Goal: Book appointment/travel/reservation

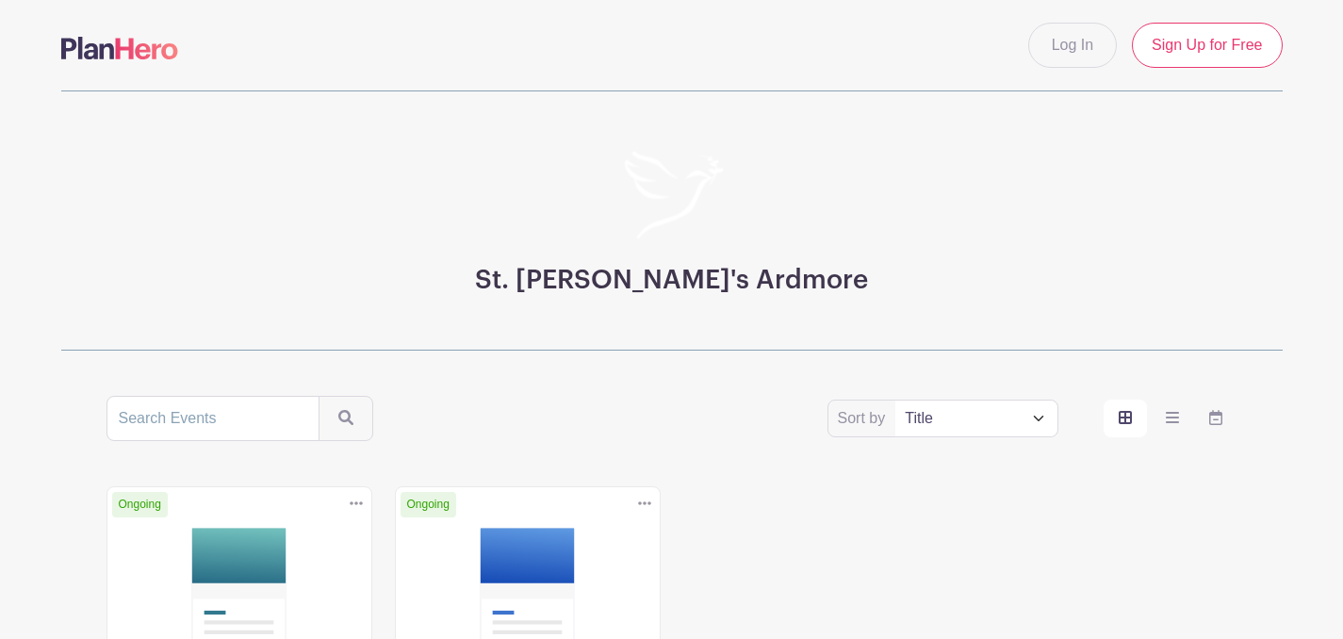
scroll to position [354, 0]
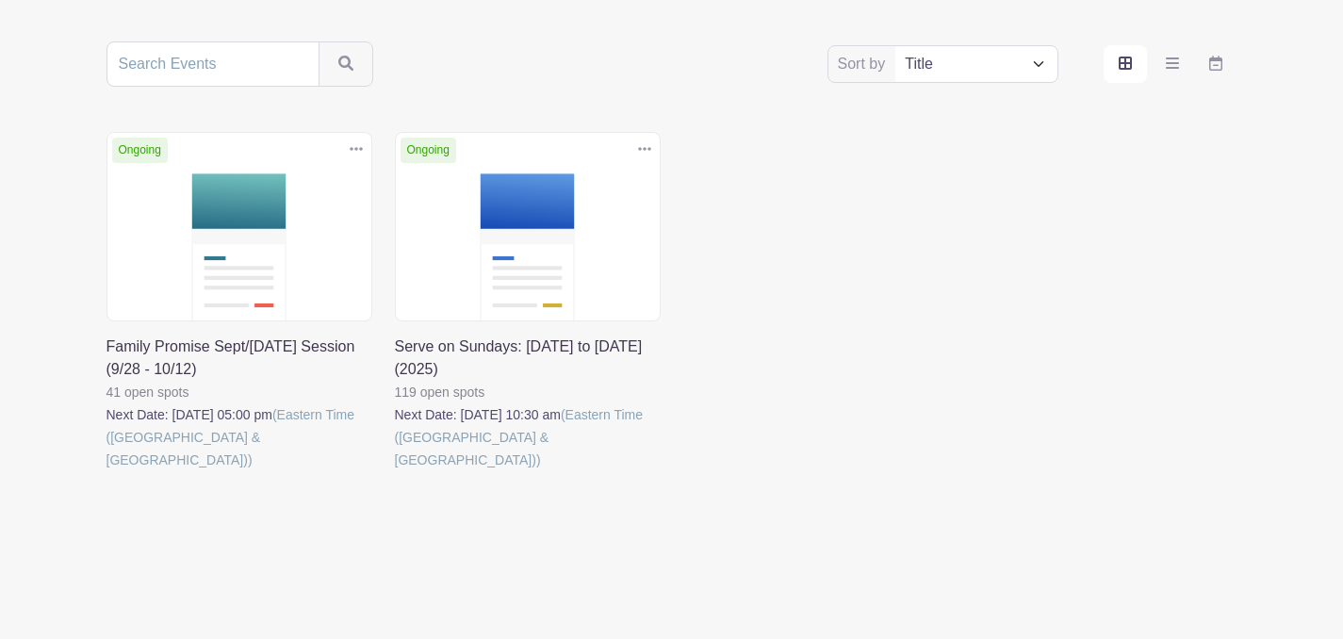
click at [107, 471] on link at bounding box center [107, 471] width 0 height 0
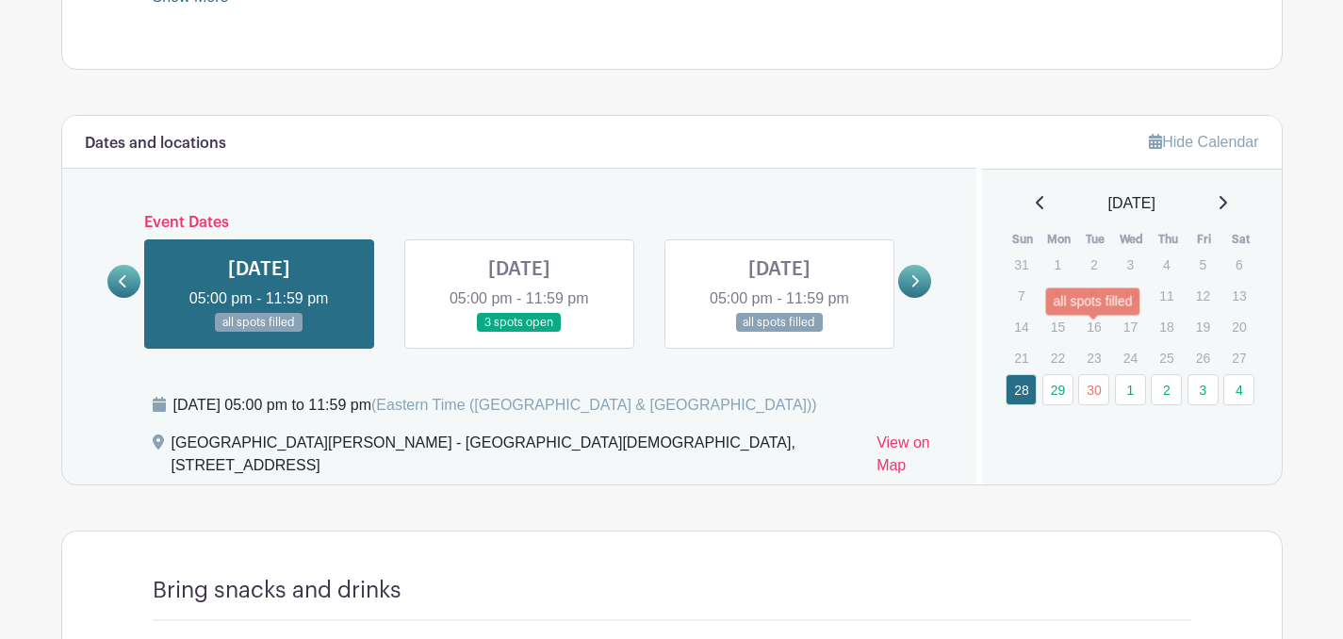
scroll to position [1004, 0]
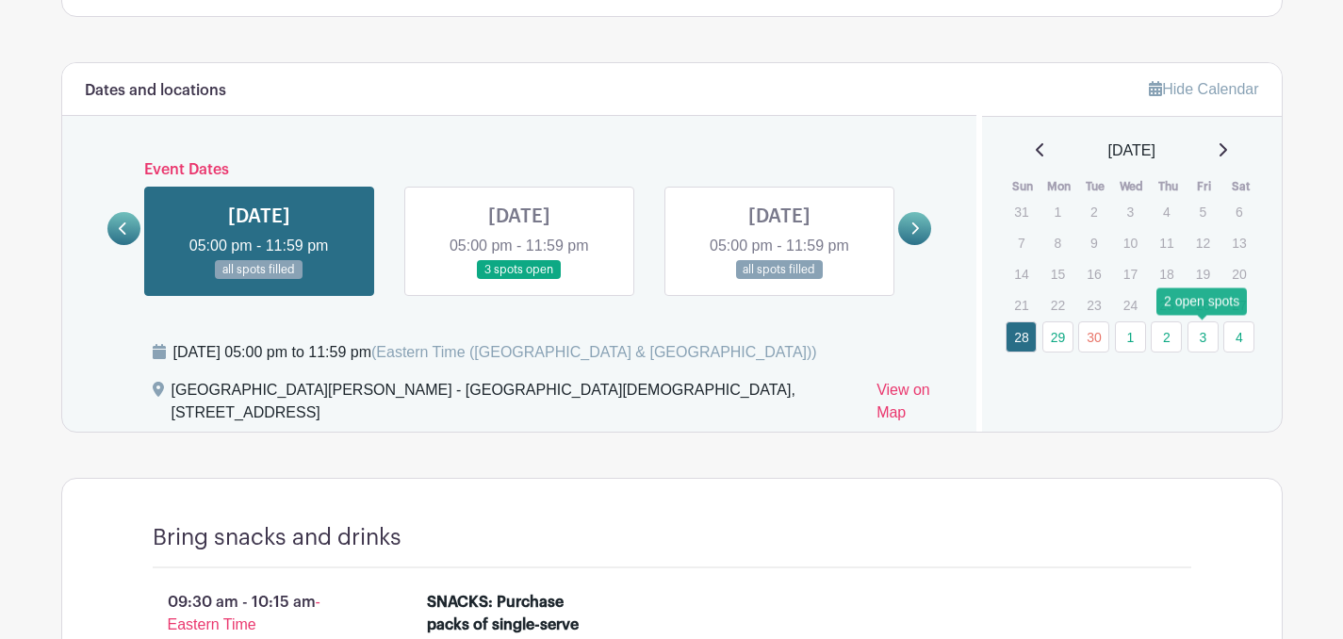
click at [1199, 336] on link "3" at bounding box center [1203, 336] width 31 height 31
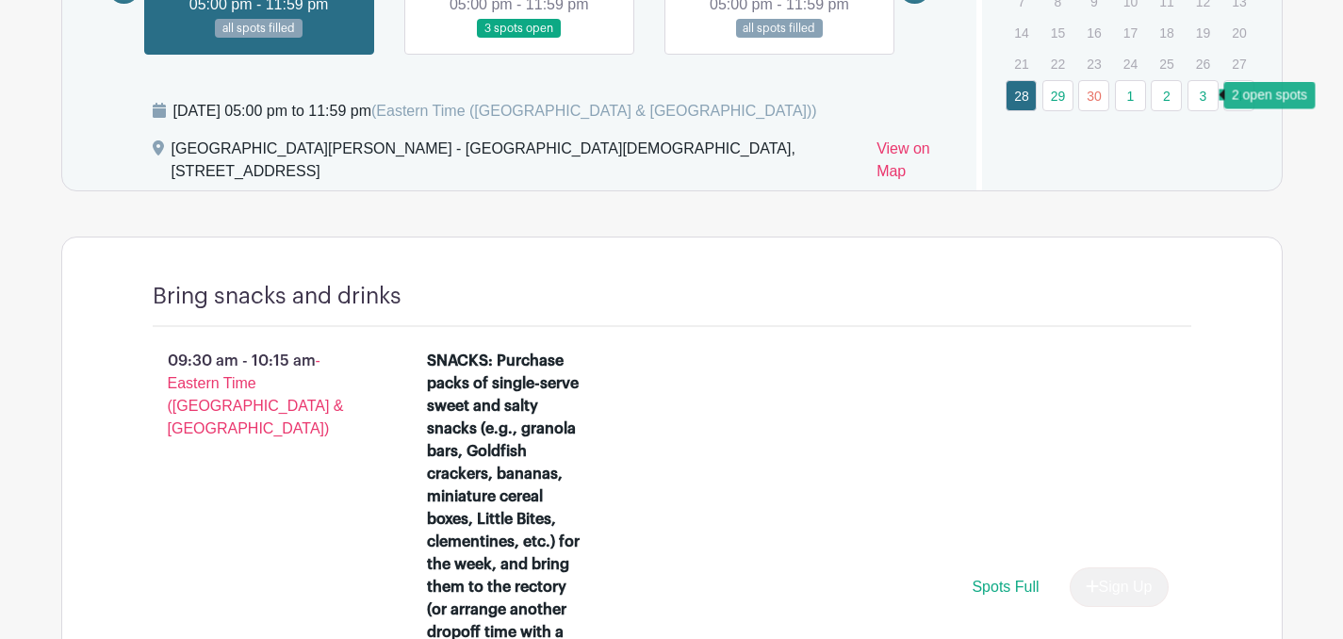
scroll to position [1145, 0]
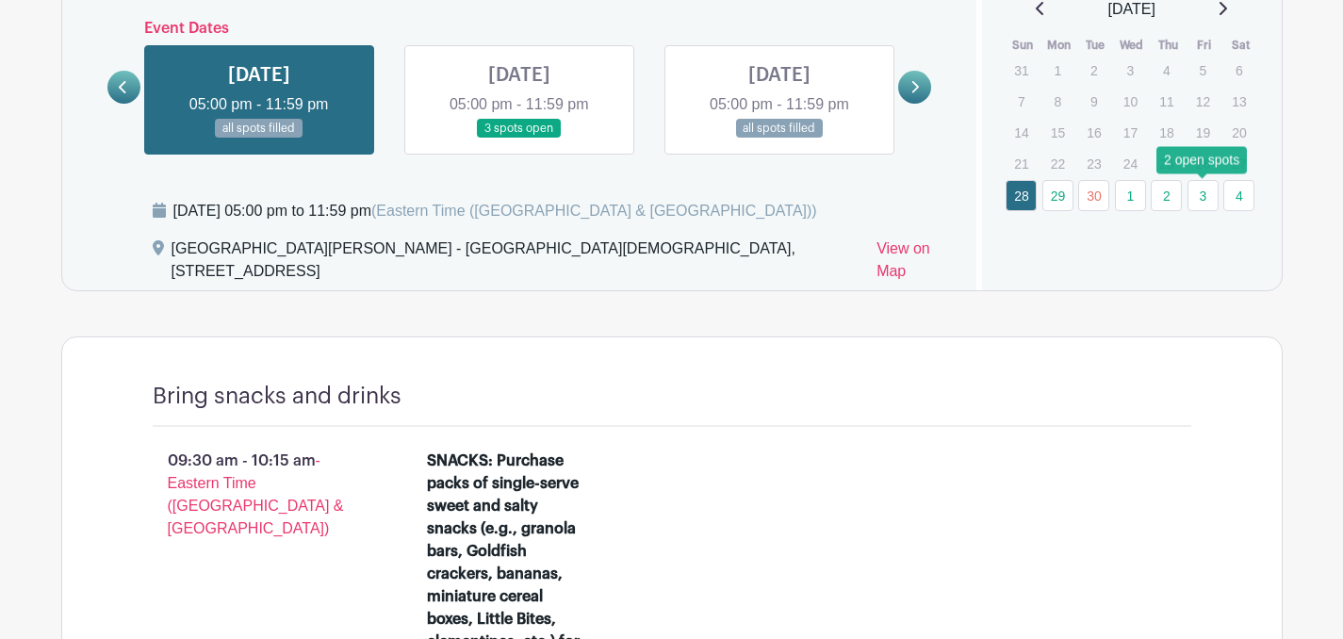
click at [1203, 205] on link "3" at bounding box center [1203, 195] width 31 height 31
click at [912, 94] on link at bounding box center [914, 87] width 33 height 33
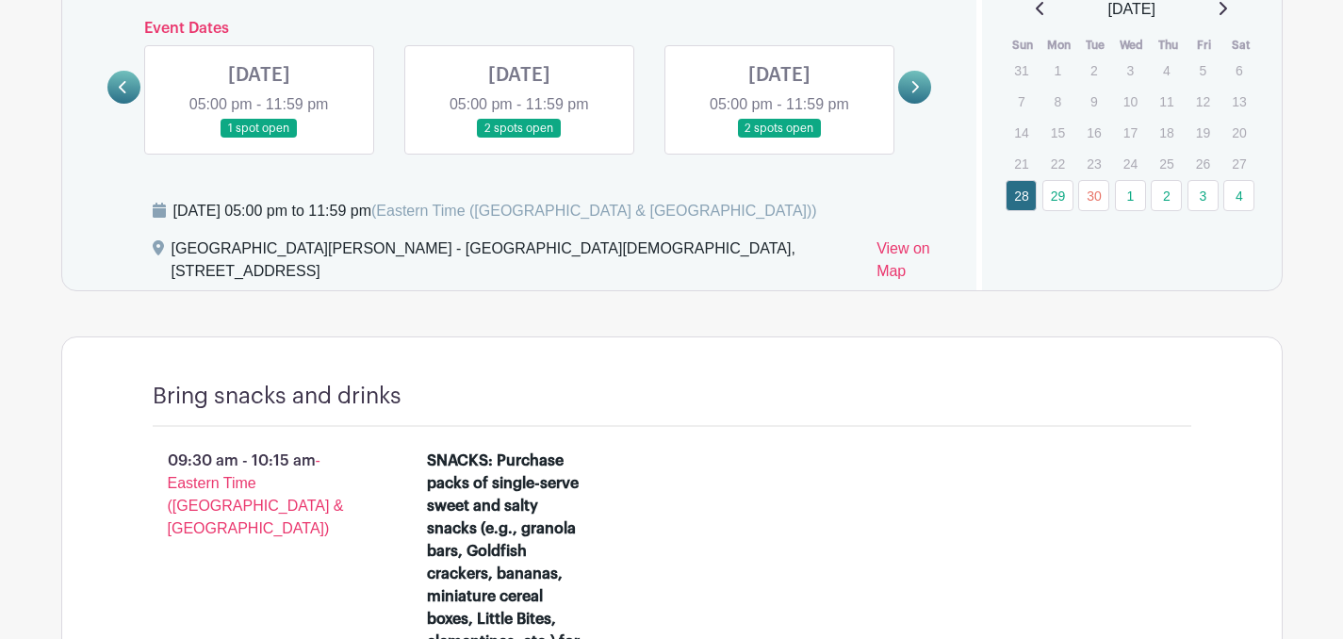
click at [912, 94] on link at bounding box center [914, 87] width 33 height 33
click at [779, 139] on link at bounding box center [779, 139] width 0 height 0
click at [1048, 202] on link "29" at bounding box center [1057, 195] width 31 height 31
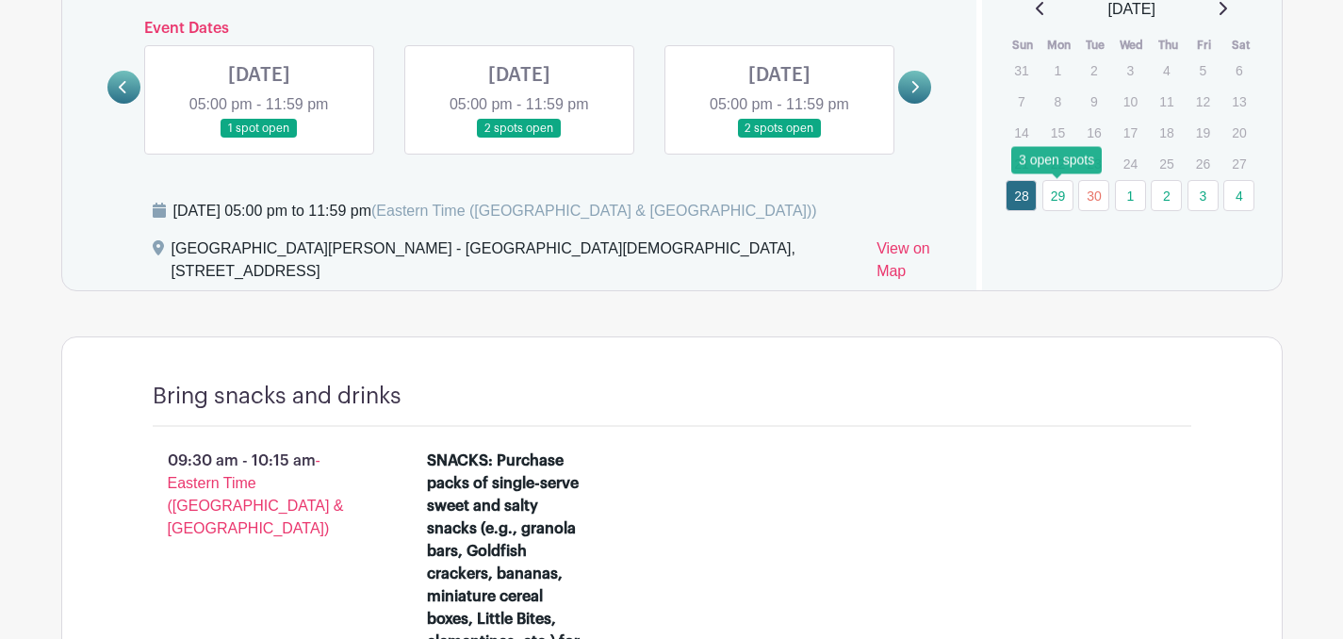
click at [1148, 202] on td "1" at bounding box center [1132, 195] width 37 height 33
click at [1166, 202] on link "2" at bounding box center [1166, 195] width 31 height 31
click at [1206, 200] on link "3" at bounding box center [1203, 195] width 31 height 31
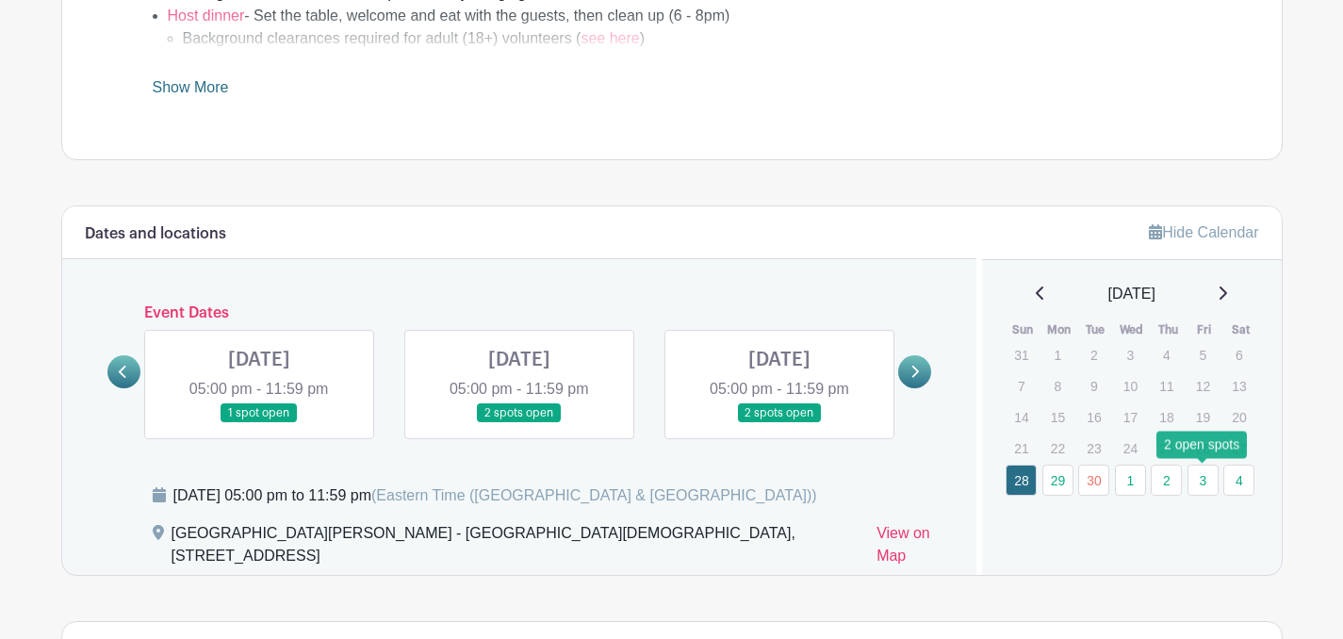
scroll to position [0, 0]
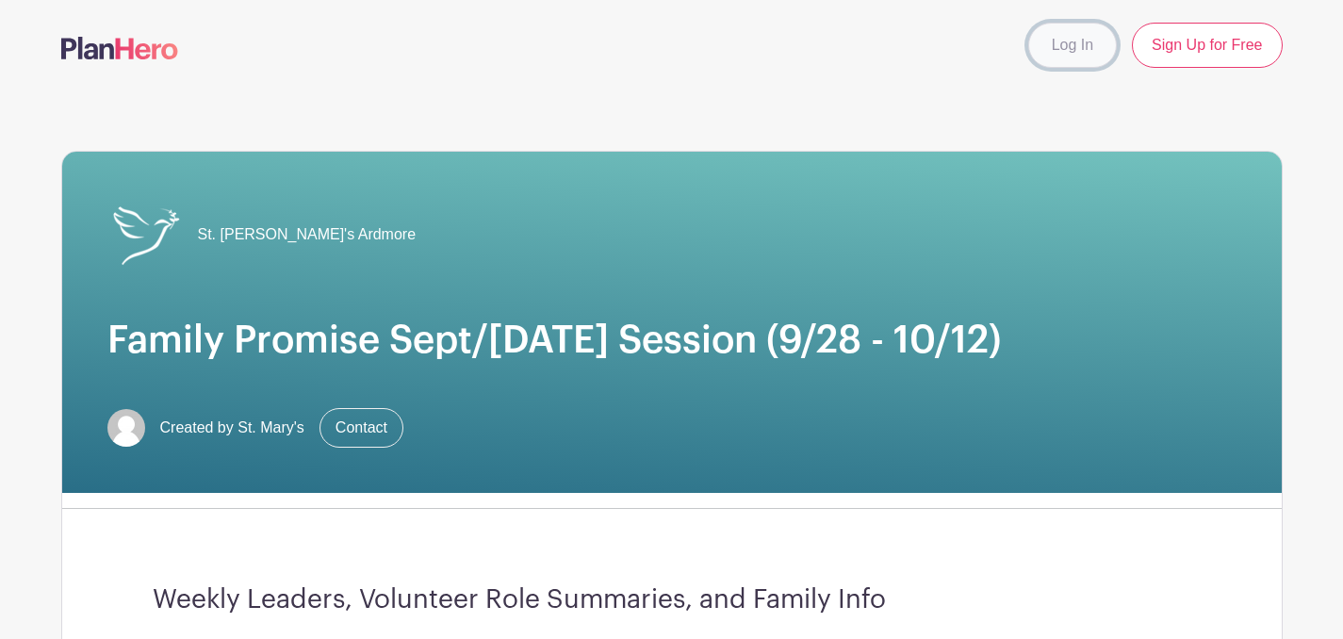
click at [1063, 58] on link "Log In" at bounding box center [1072, 45] width 89 height 45
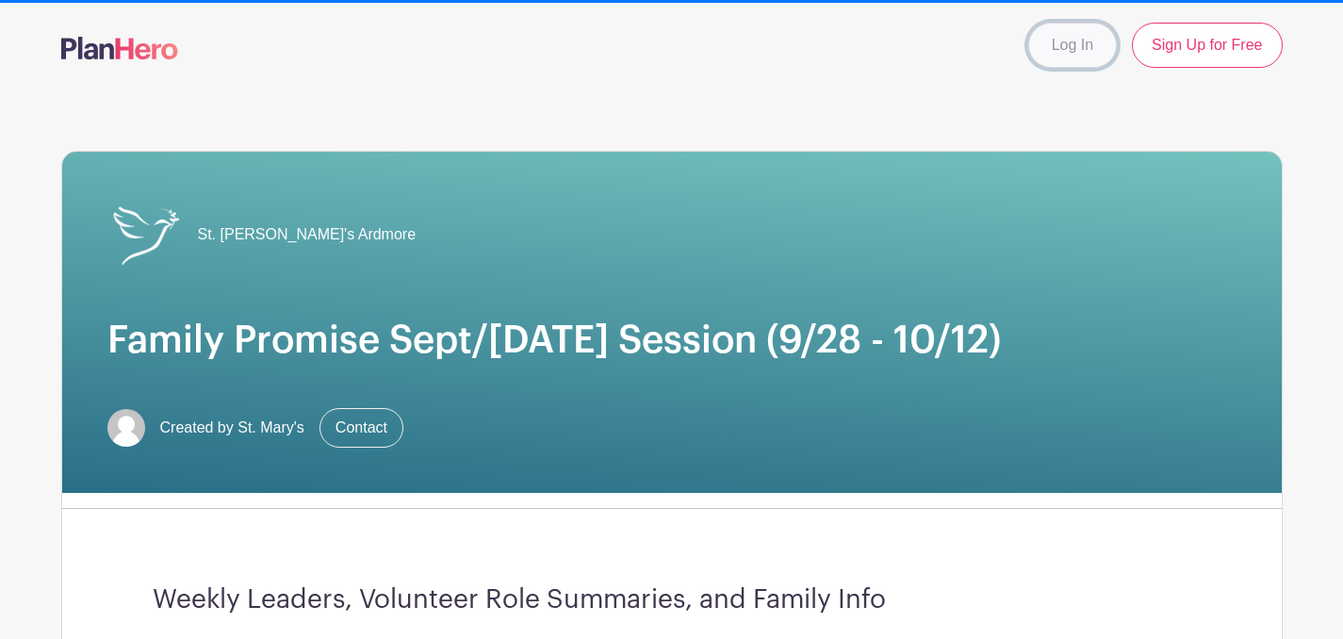
click at [1073, 44] on link "Log In" at bounding box center [1072, 45] width 89 height 45
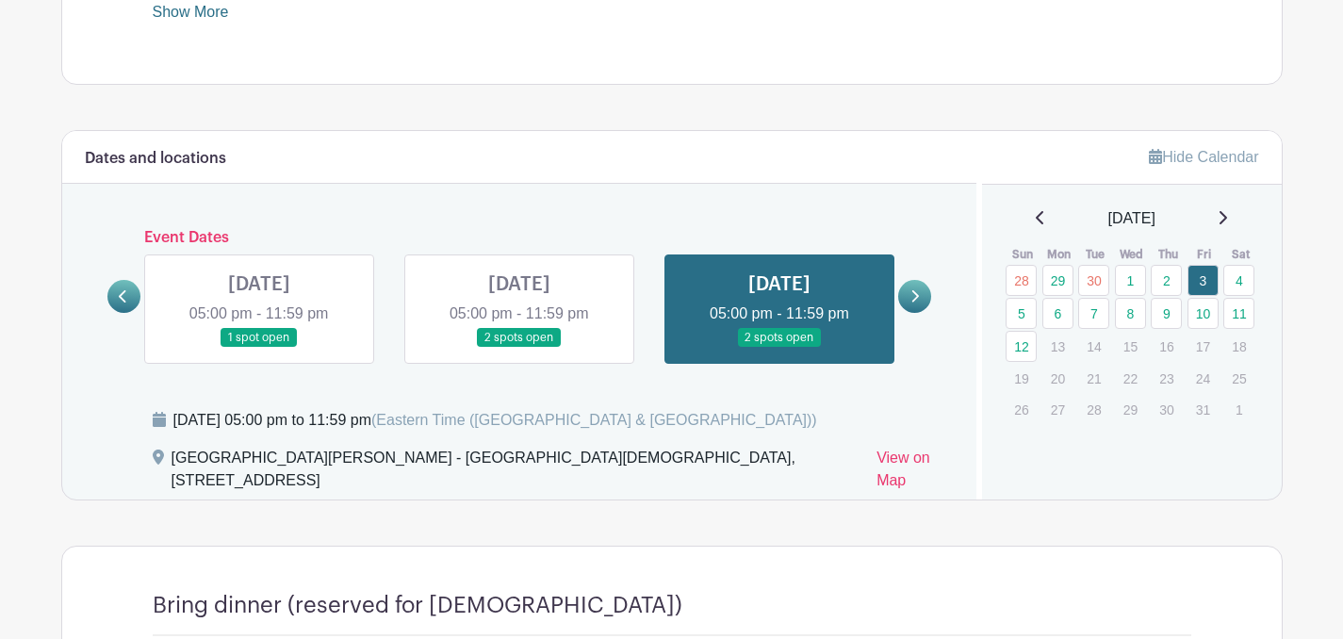
scroll to position [1008, 0]
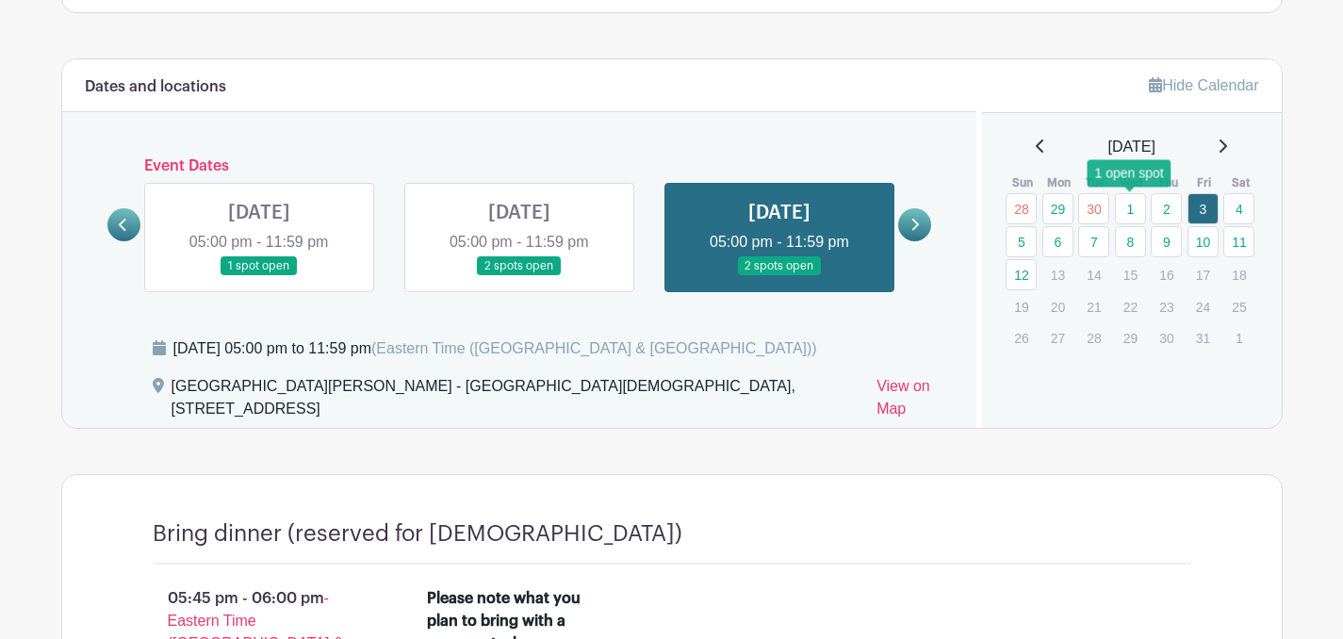
click at [1129, 211] on link "1" at bounding box center [1130, 208] width 31 height 31
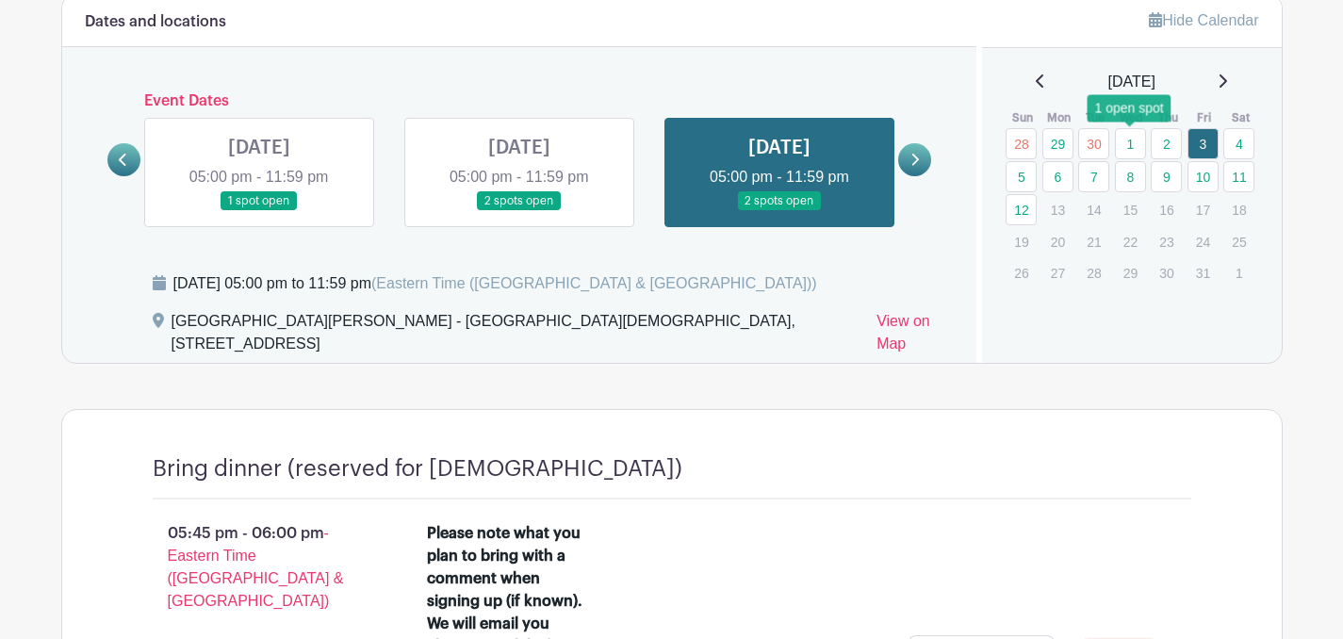
scroll to position [1011, 0]
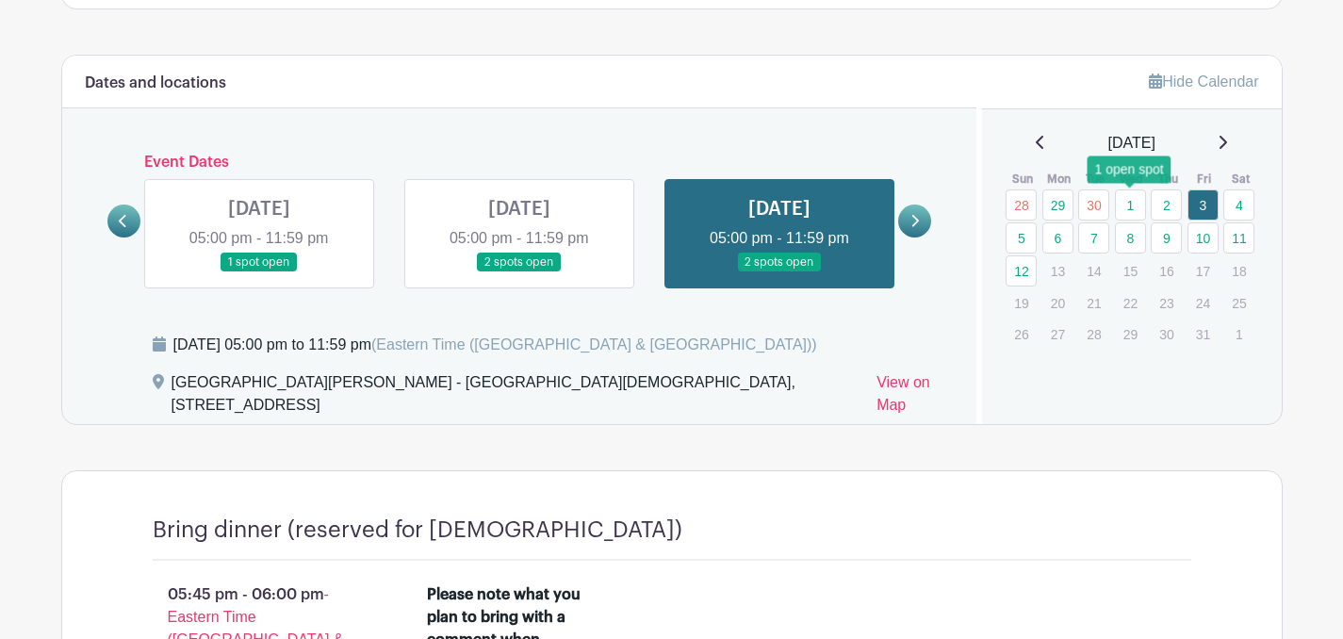
click at [1127, 205] on link "1" at bounding box center [1130, 204] width 31 height 31
click at [259, 272] on link at bounding box center [259, 272] width 0 height 0
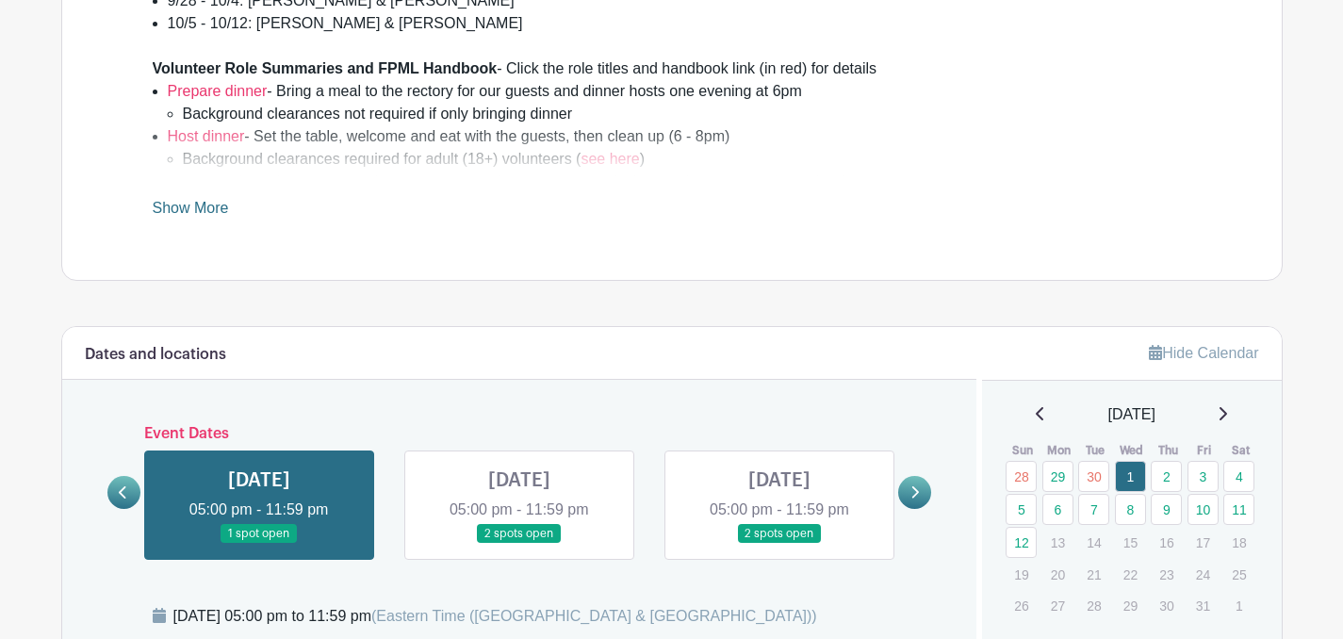
scroll to position [711, 0]
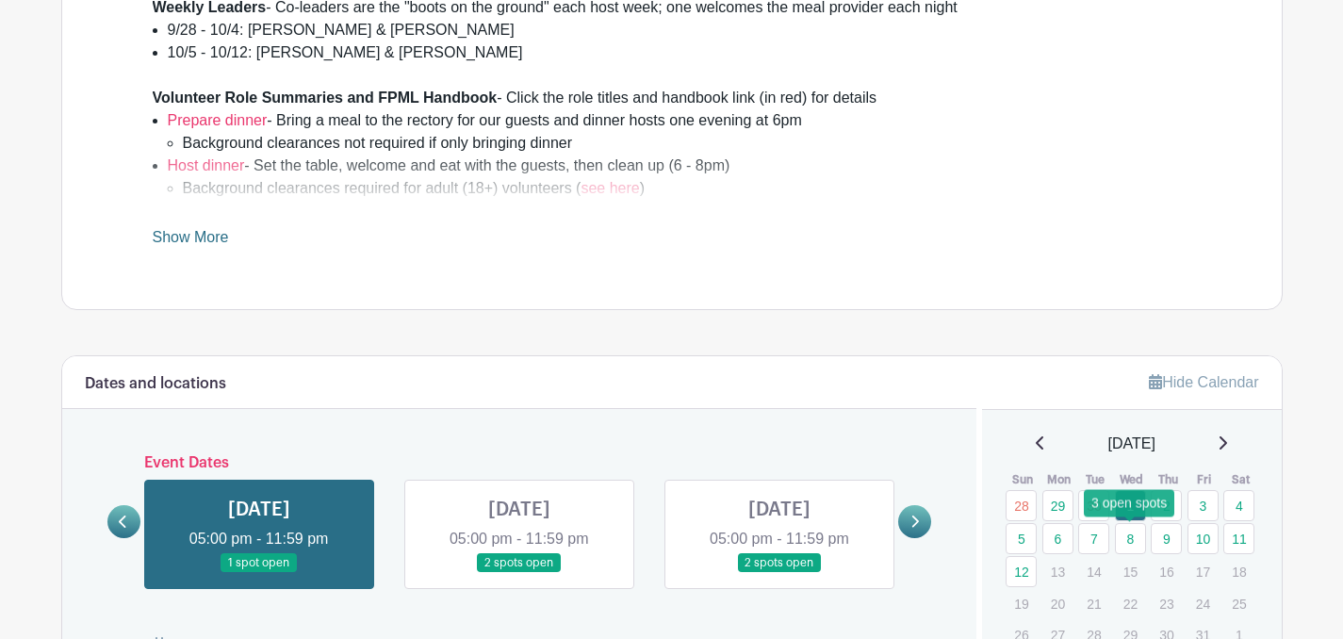
click at [1128, 535] on link "8" at bounding box center [1130, 538] width 31 height 31
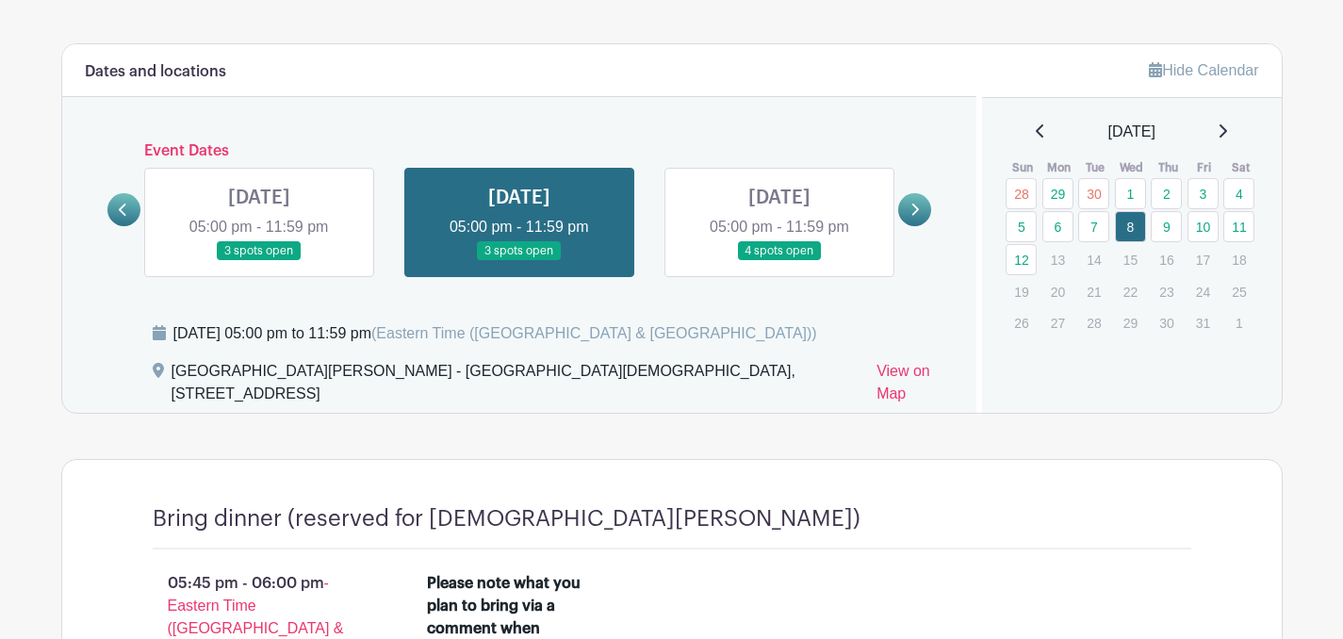
scroll to position [979, 0]
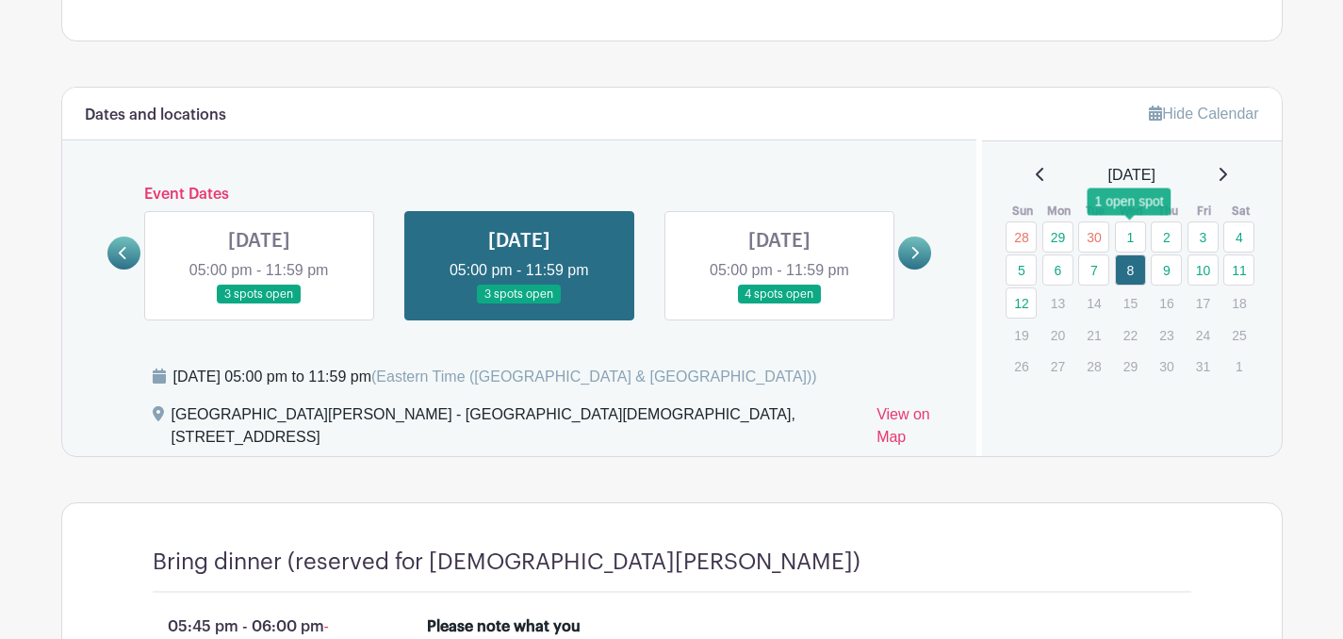
click at [1132, 235] on link "1" at bounding box center [1130, 237] width 31 height 31
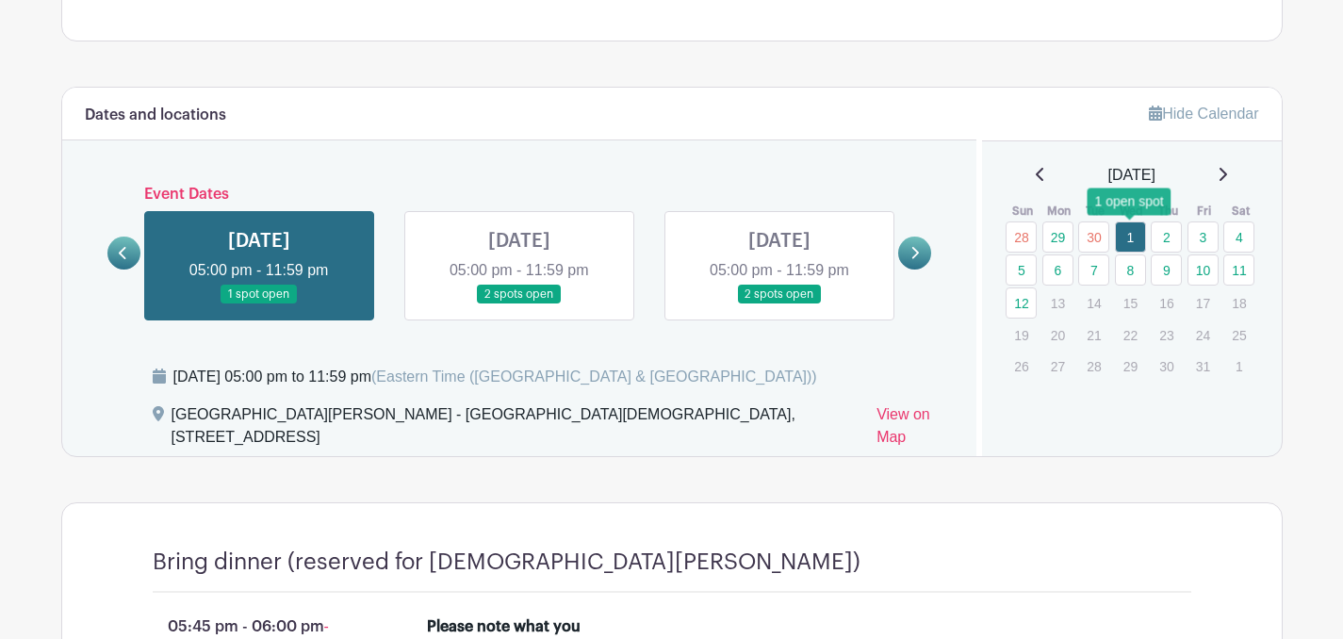
click at [1132, 241] on link "1" at bounding box center [1130, 237] width 31 height 31
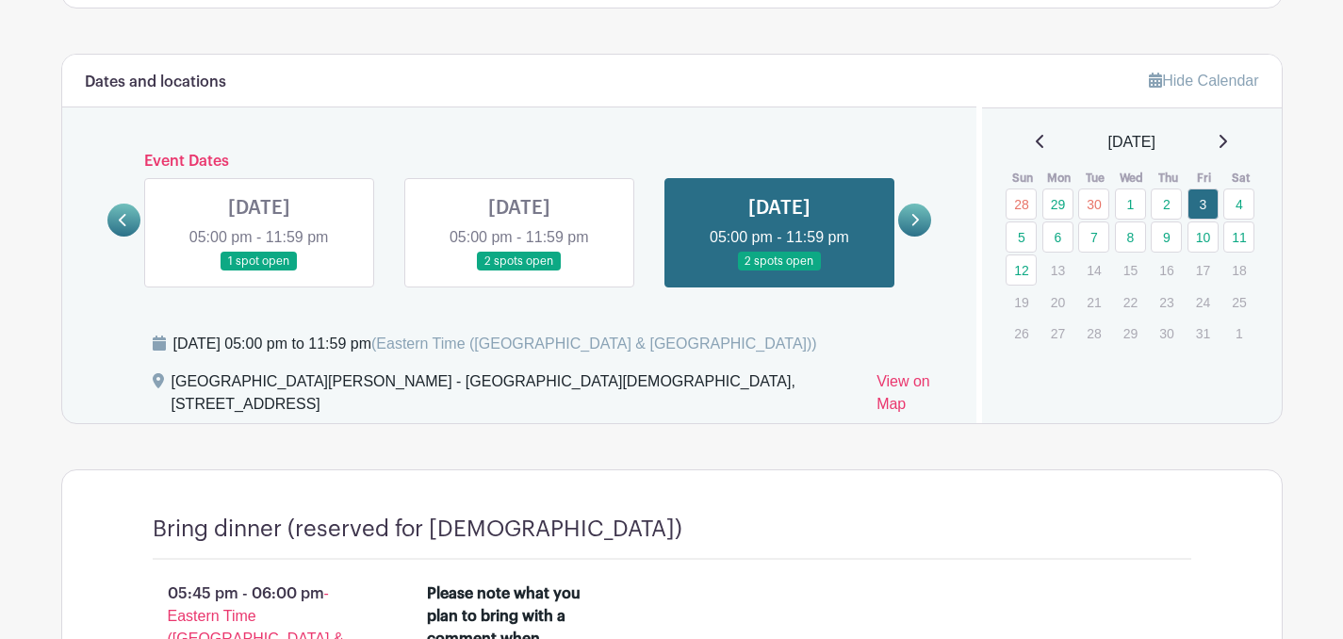
scroll to position [1011, 0]
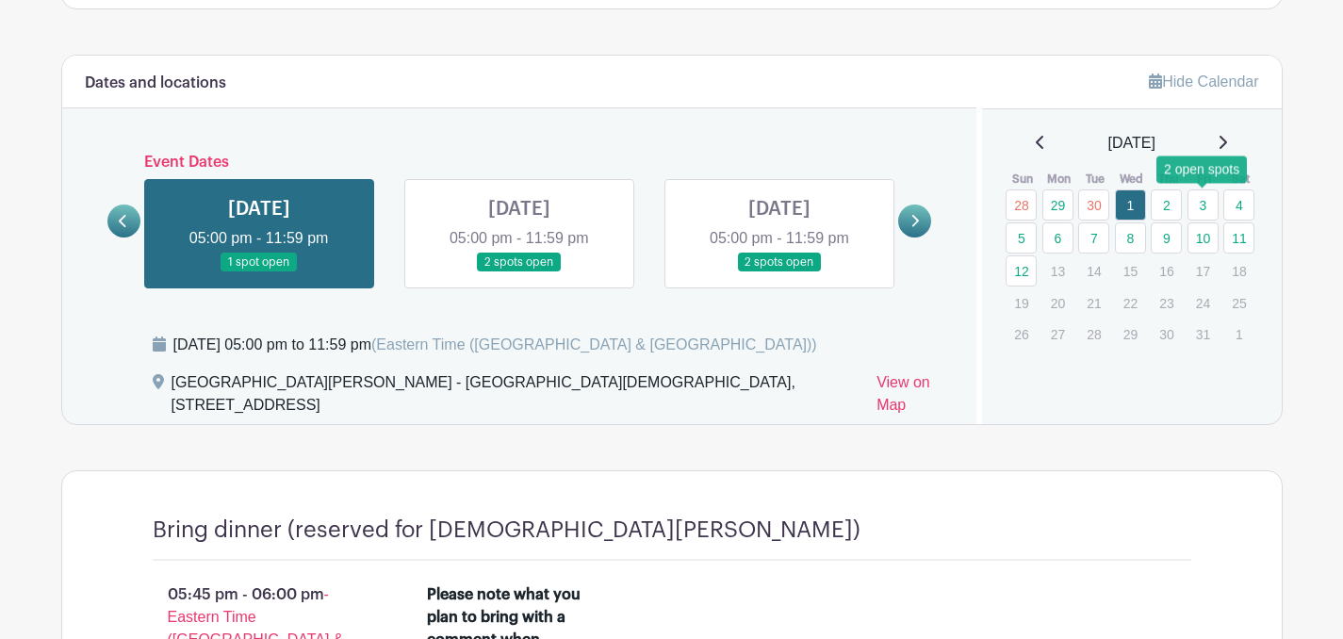
click at [1198, 208] on link "3" at bounding box center [1203, 204] width 31 height 31
click at [1243, 211] on link "4" at bounding box center [1238, 204] width 31 height 31
click at [1240, 246] on link "11" at bounding box center [1238, 237] width 31 height 31
click at [906, 221] on link at bounding box center [914, 221] width 33 height 33
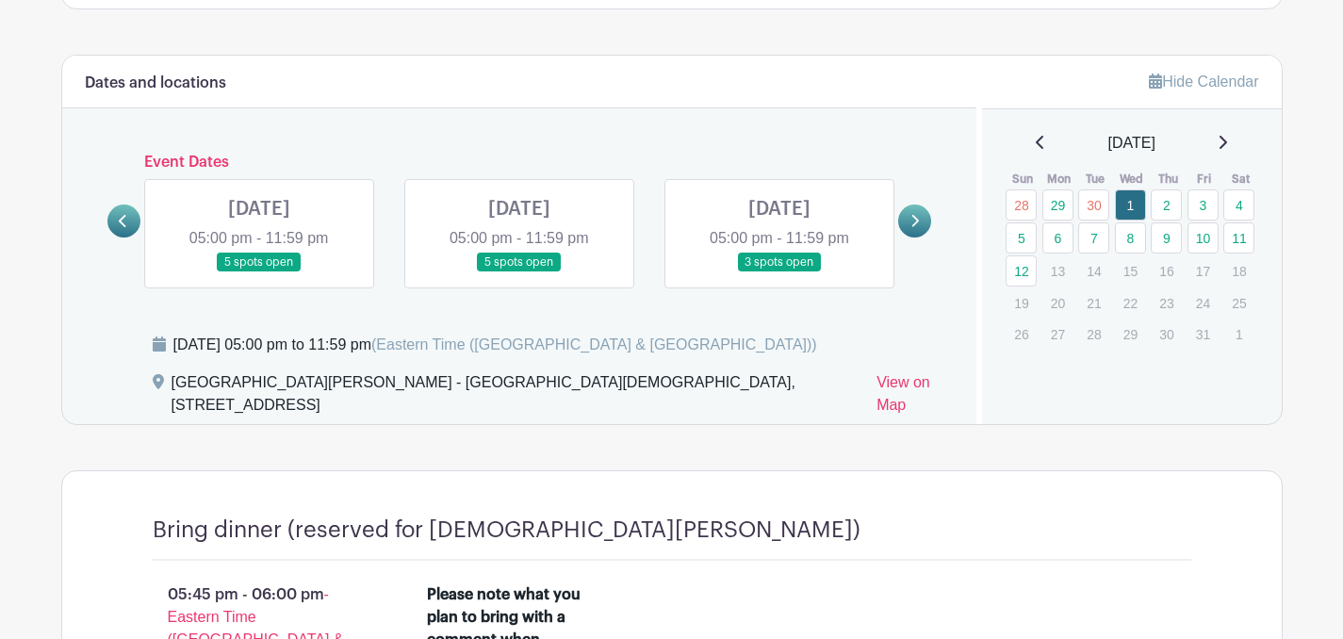
click at [259, 272] on link at bounding box center [259, 272] width 0 height 0
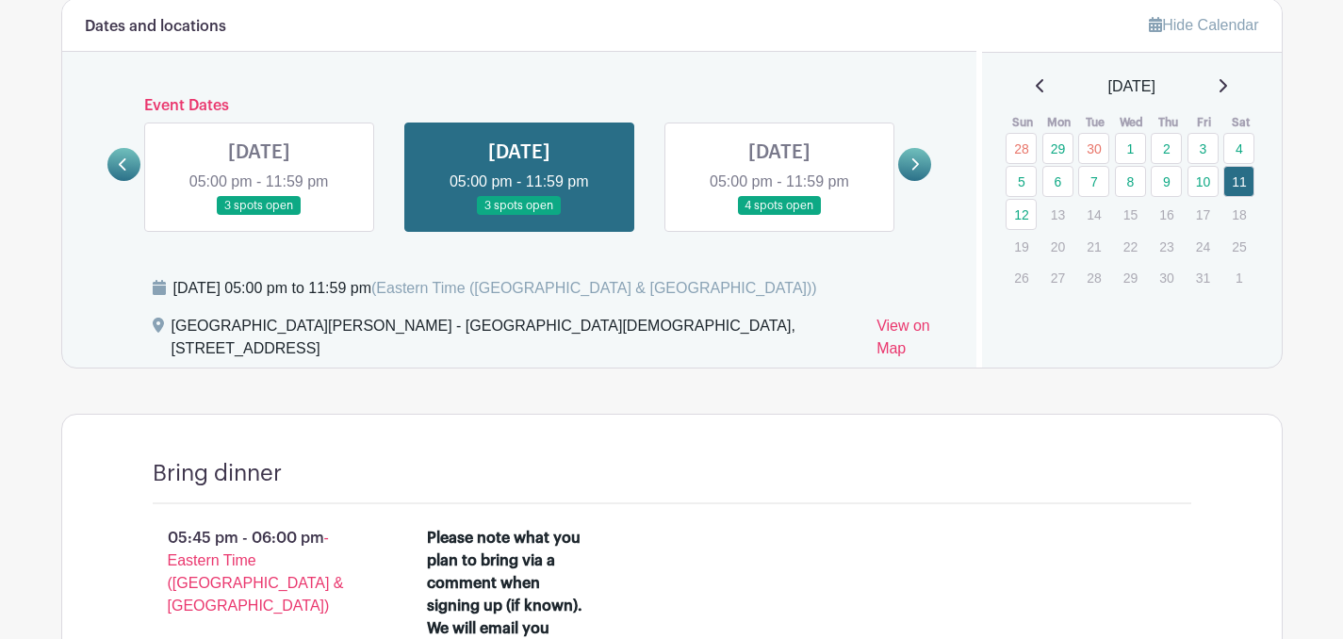
scroll to position [1048, 0]
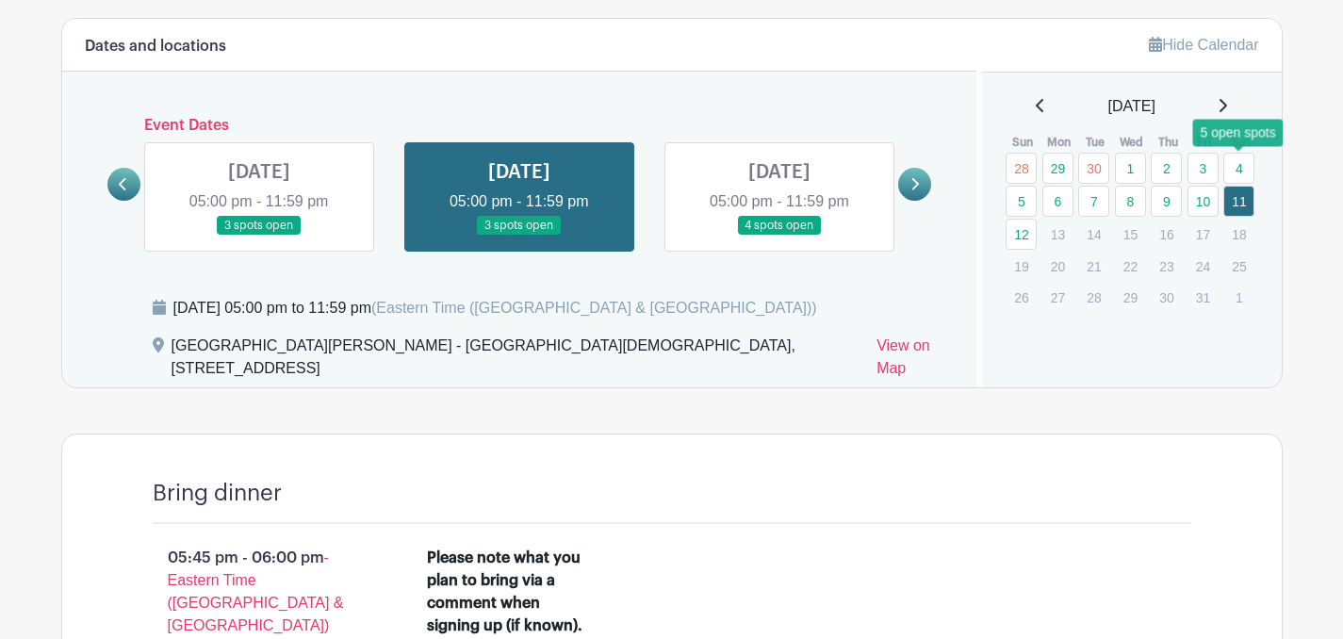
click at [1239, 163] on link "4" at bounding box center [1238, 168] width 31 height 31
click at [132, 184] on link at bounding box center [123, 184] width 33 height 33
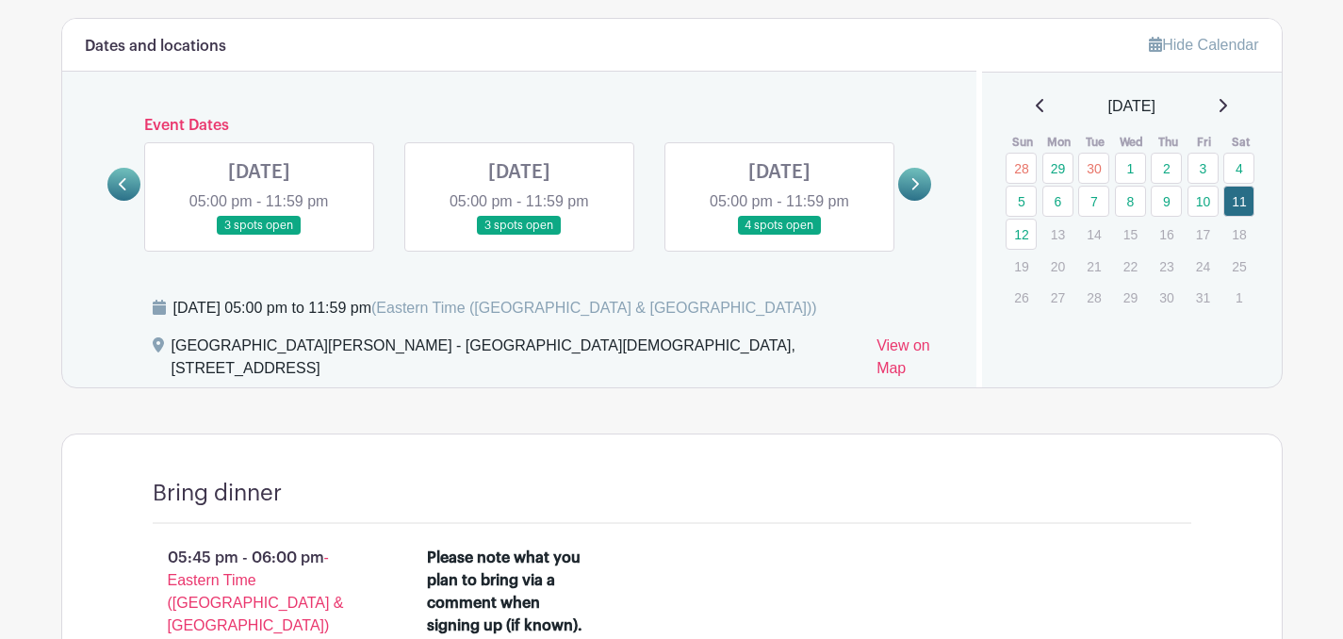
click at [132, 184] on link at bounding box center [123, 184] width 33 height 33
click at [259, 236] on link at bounding box center [259, 236] width 0 height 0
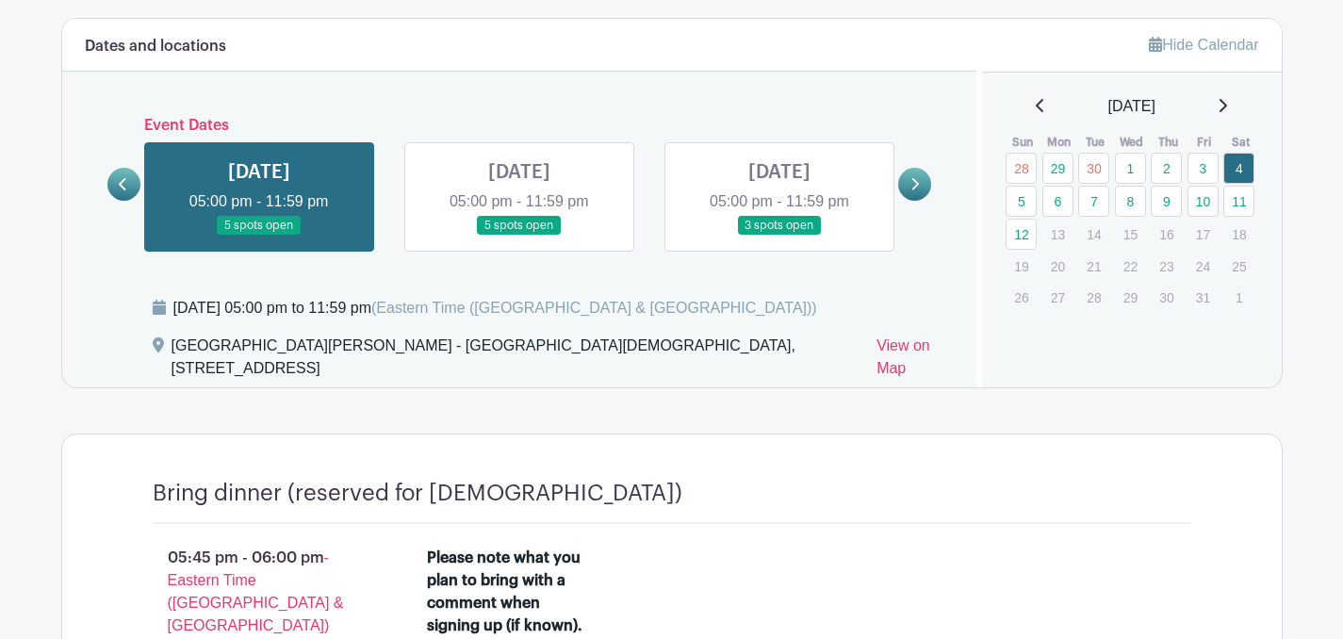
click at [259, 236] on link at bounding box center [259, 236] width 0 height 0
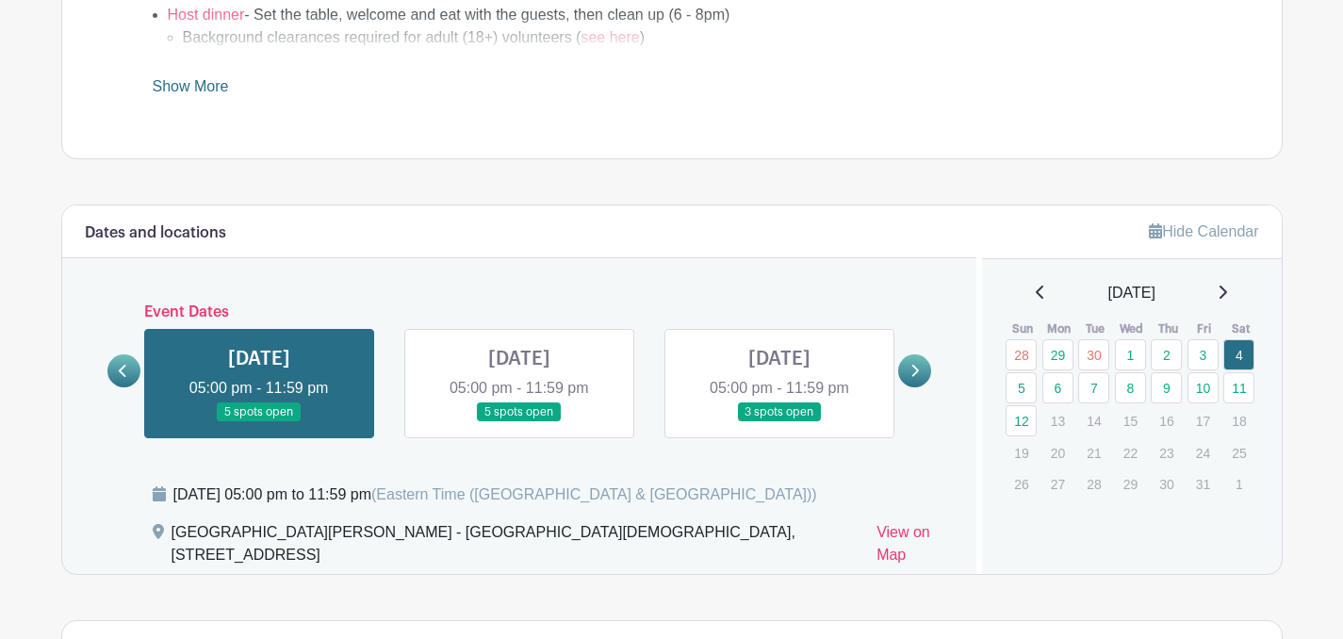
scroll to position [805, 0]
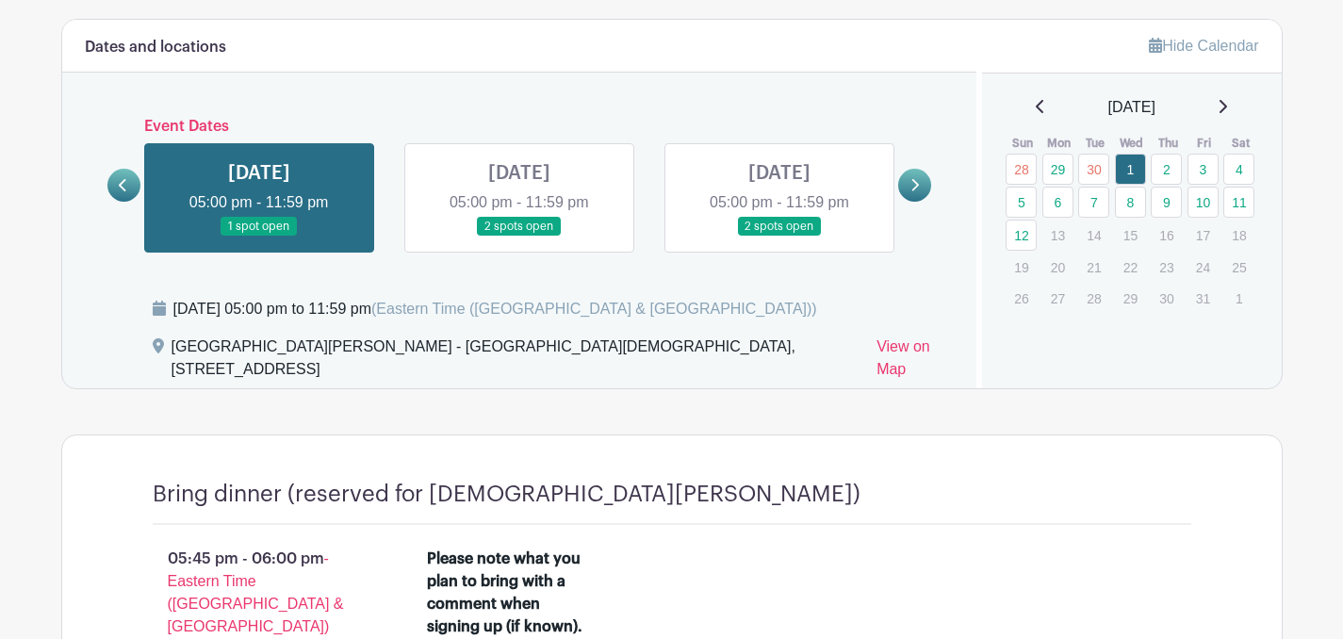
scroll to position [1047, 0]
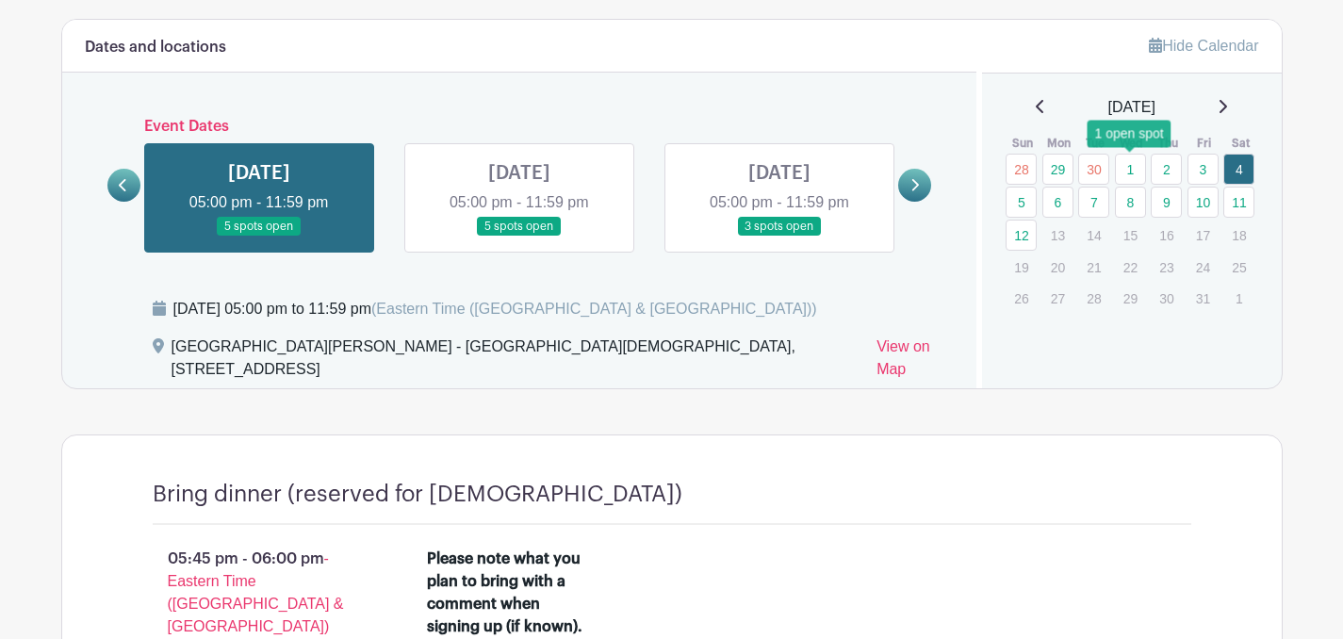
click at [1129, 172] on link "1" at bounding box center [1130, 169] width 31 height 31
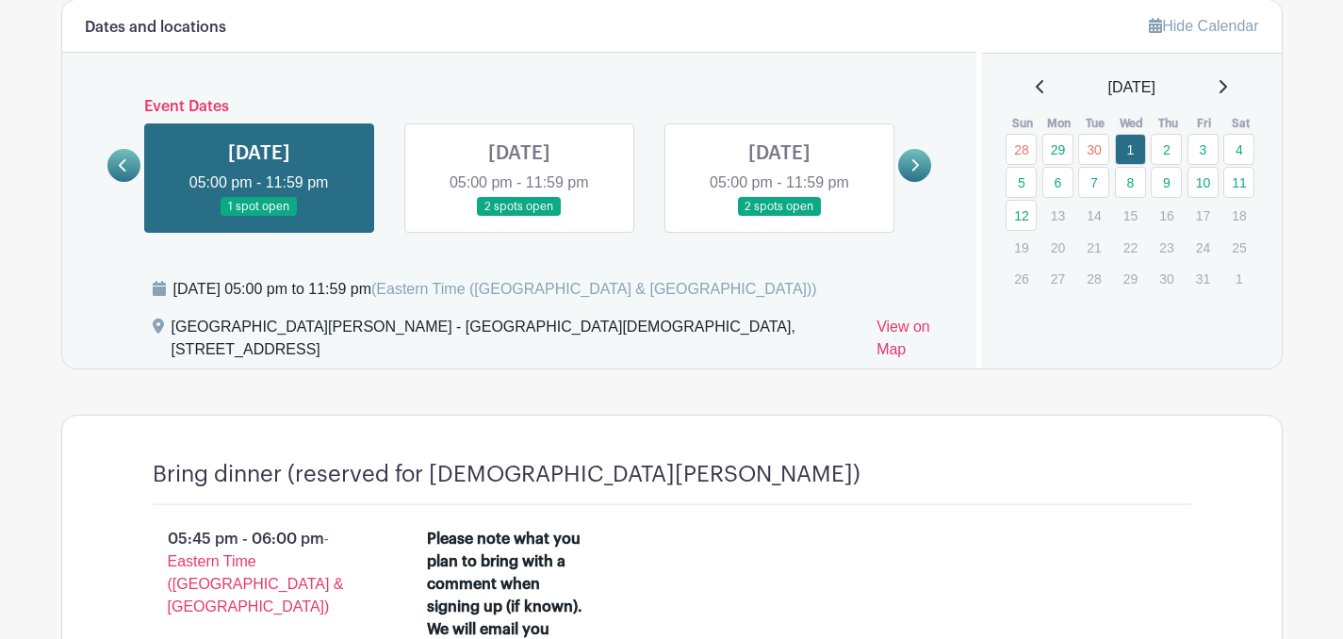
scroll to position [1051, 0]
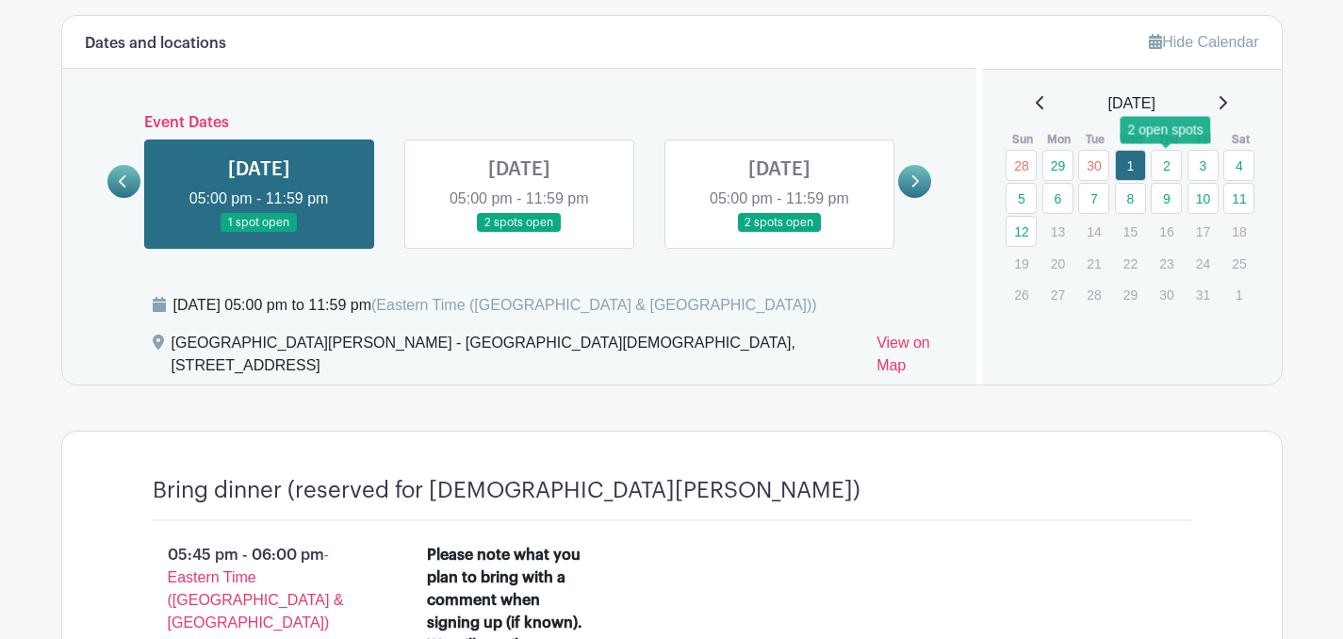
click at [1167, 164] on link "2" at bounding box center [1166, 165] width 31 height 31
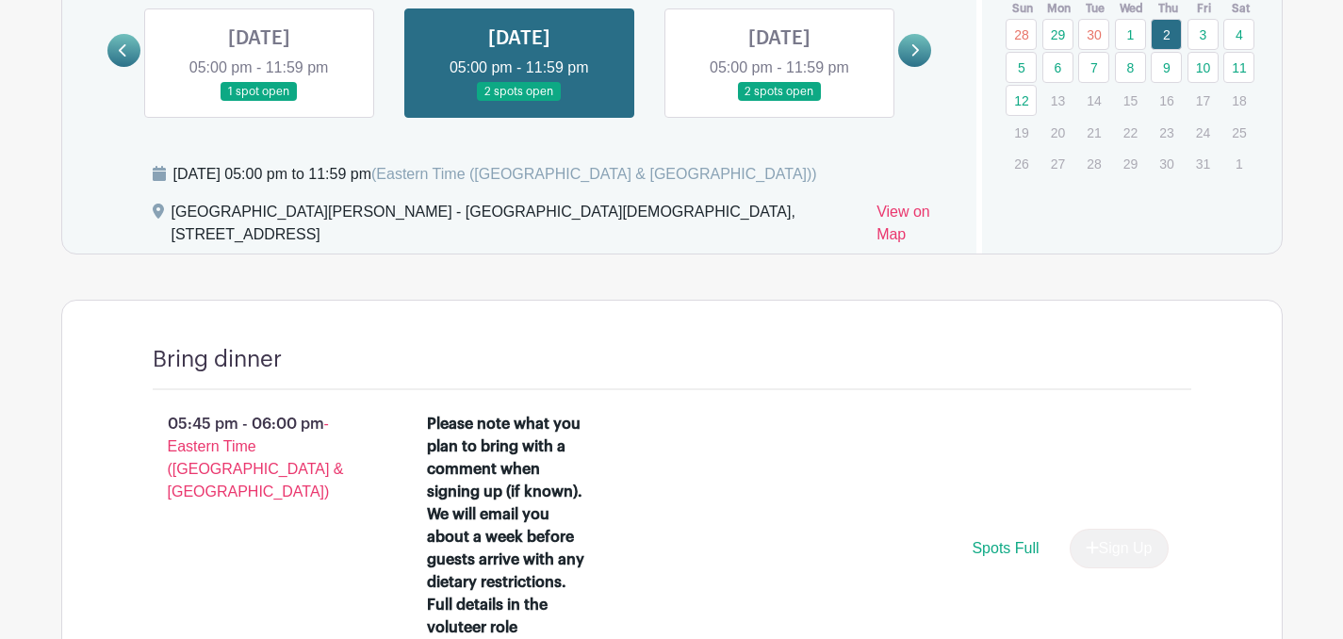
scroll to position [1099, 0]
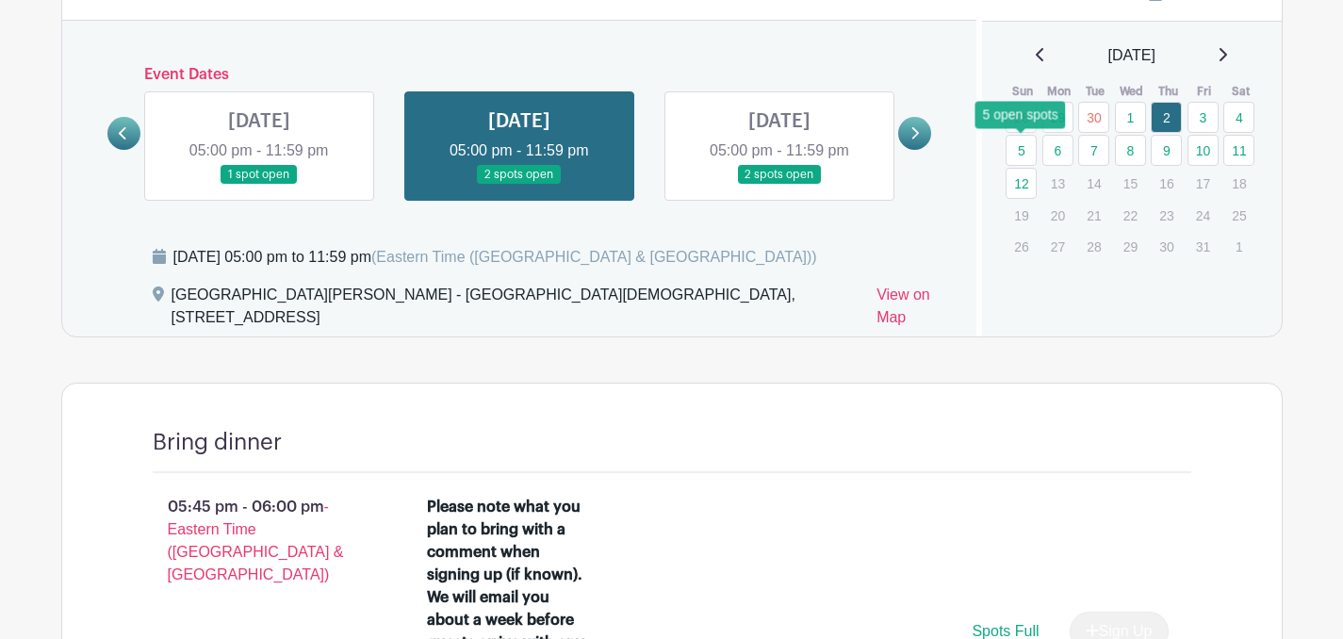
click at [1021, 154] on link "5" at bounding box center [1021, 150] width 31 height 31
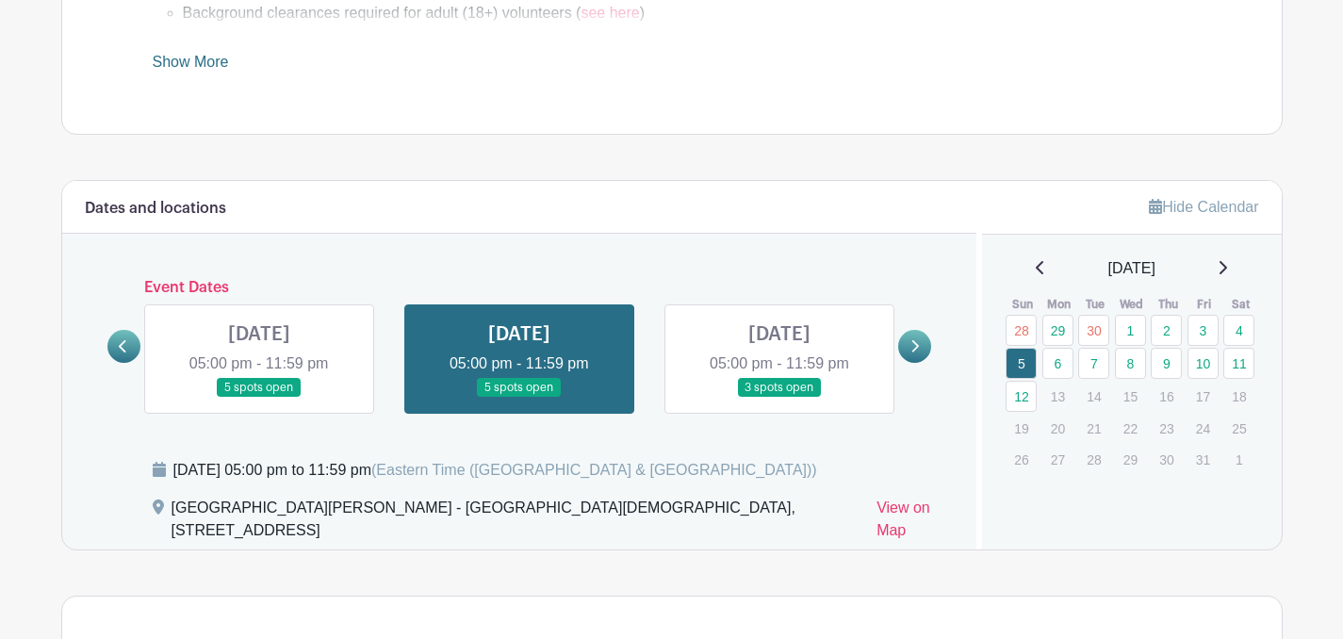
scroll to position [862, 0]
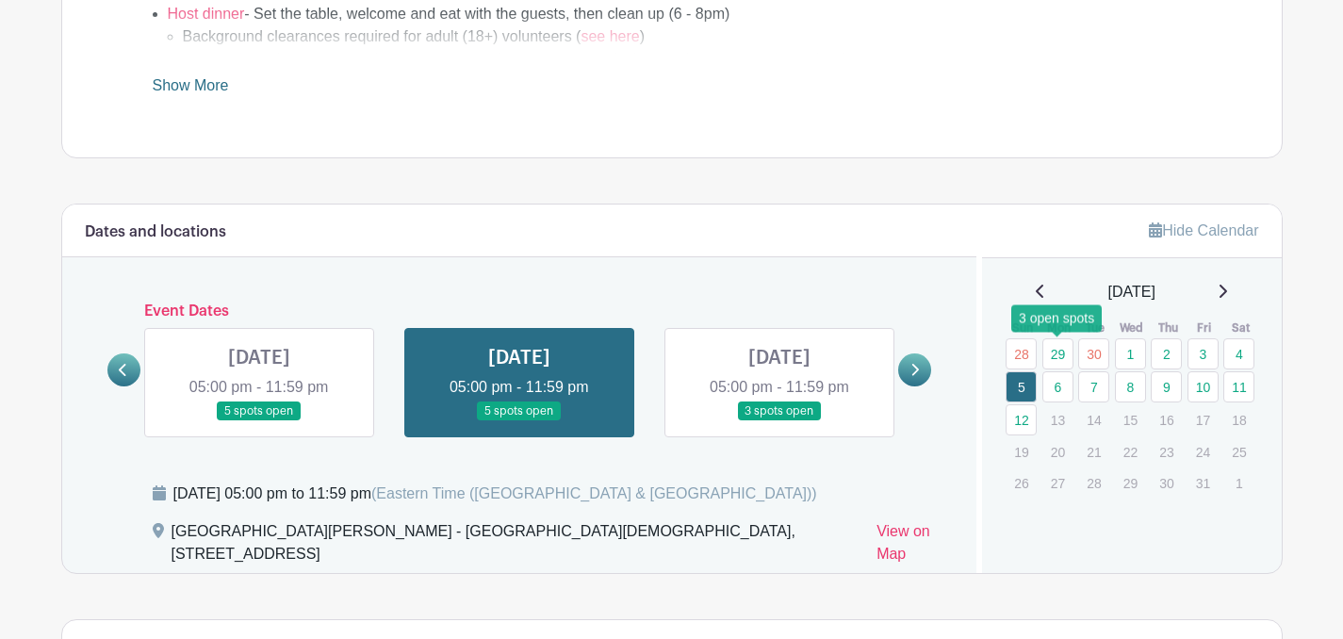
click at [1058, 353] on link "29" at bounding box center [1057, 353] width 31 height 31
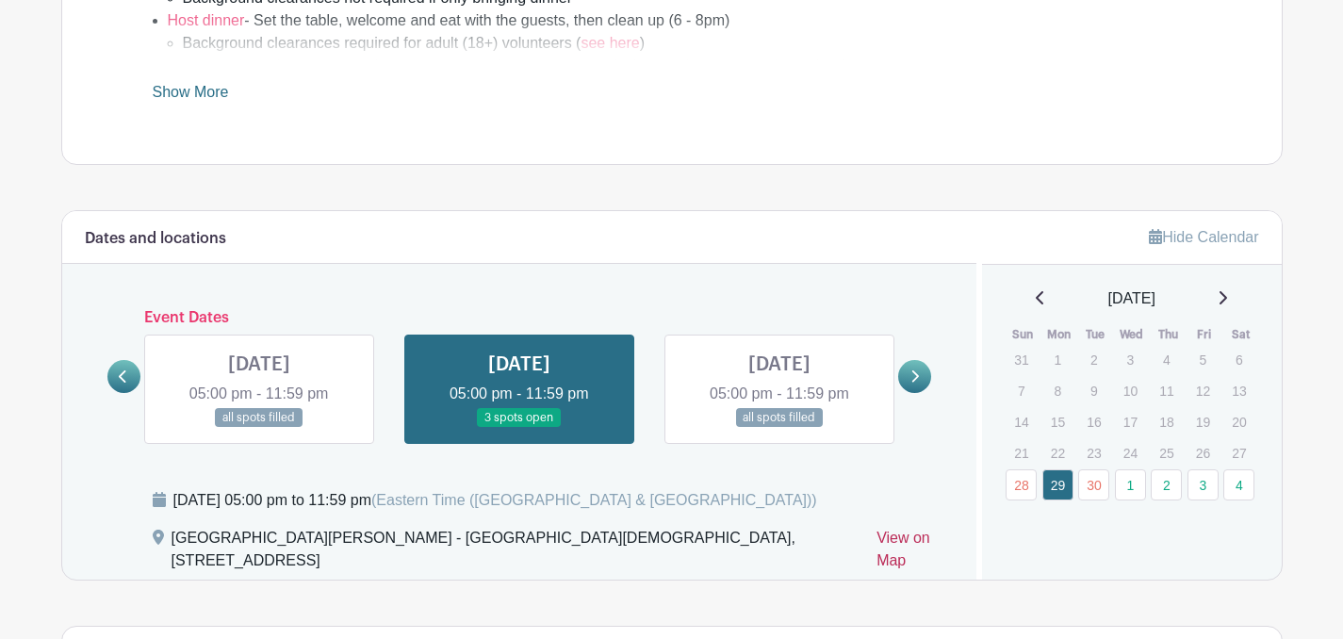
scroll to position [864, 0]
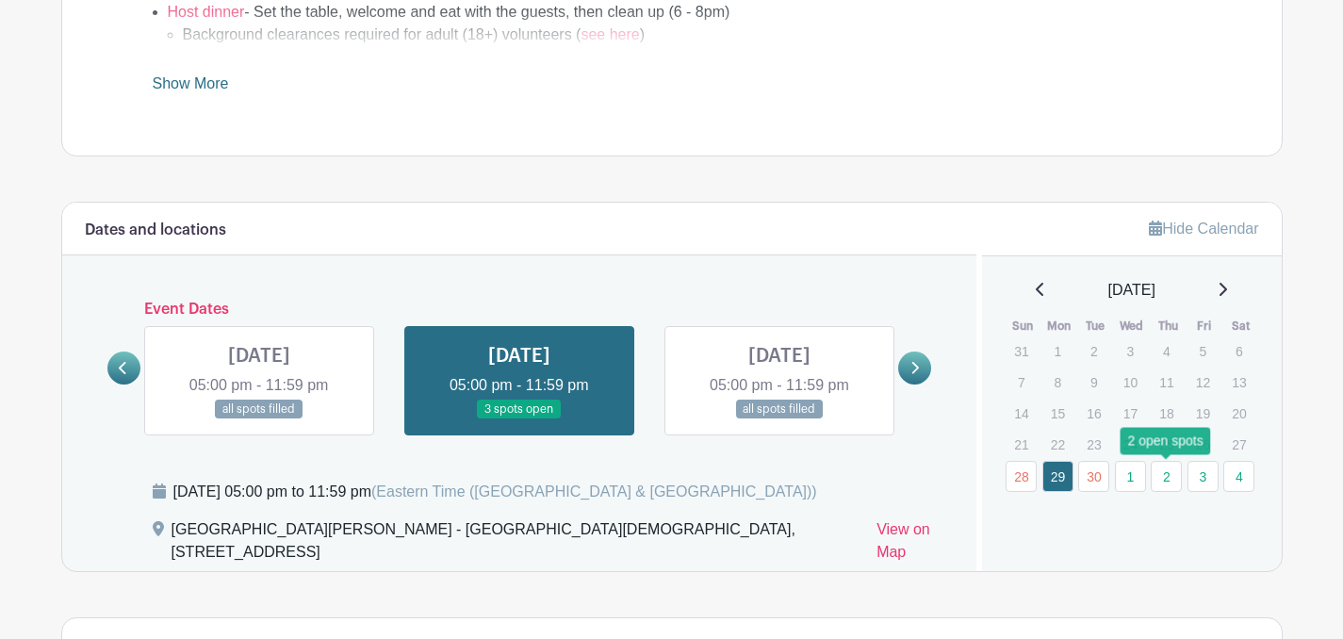
click at [1165, 477] on link "2" at bounding box center [1166, 476] width 31 height 31
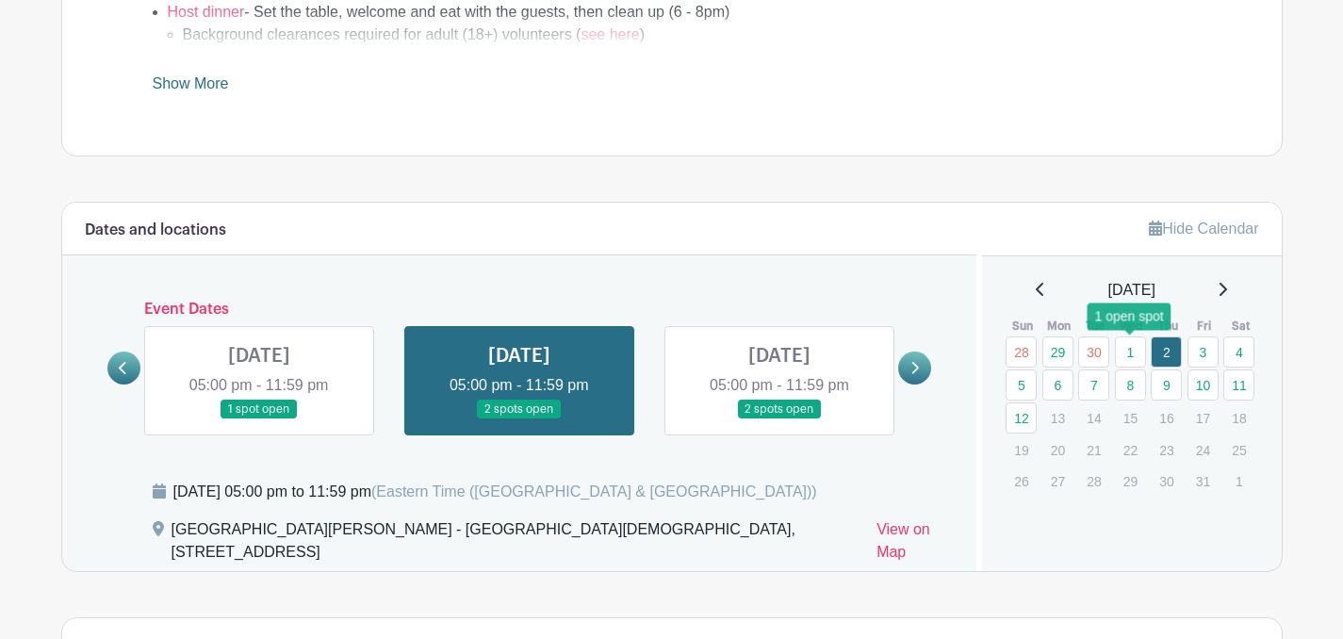
click at [1130, 355] on link "1" at bounding box center [1130, 351] width 31 height 31
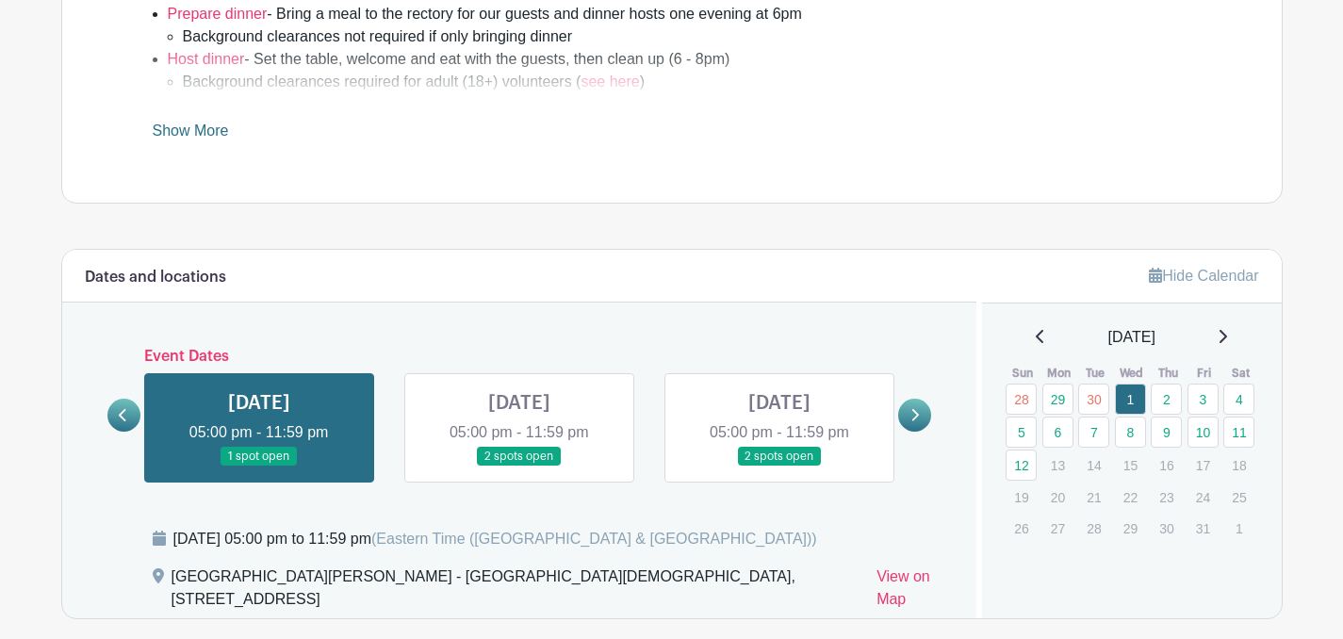
scroll to position [811, 0]
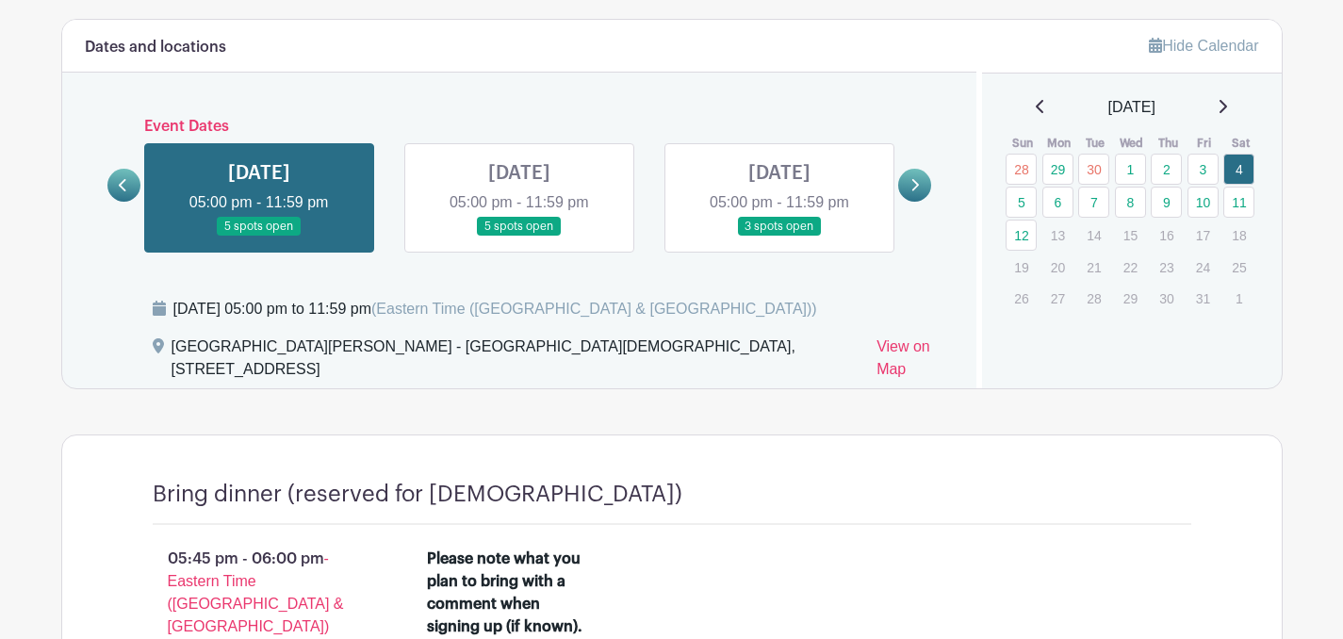
scroll to position [1047, 0]
click at [1036, 113] on icon at bounding box center [1040, 106] width 9 height 15
click at [1227, 112] on icon at bounding box center [1222, 106] width 9 height 15
click at [1036, 107] on icon at bounding box center [1040, 106] width 9 height 15
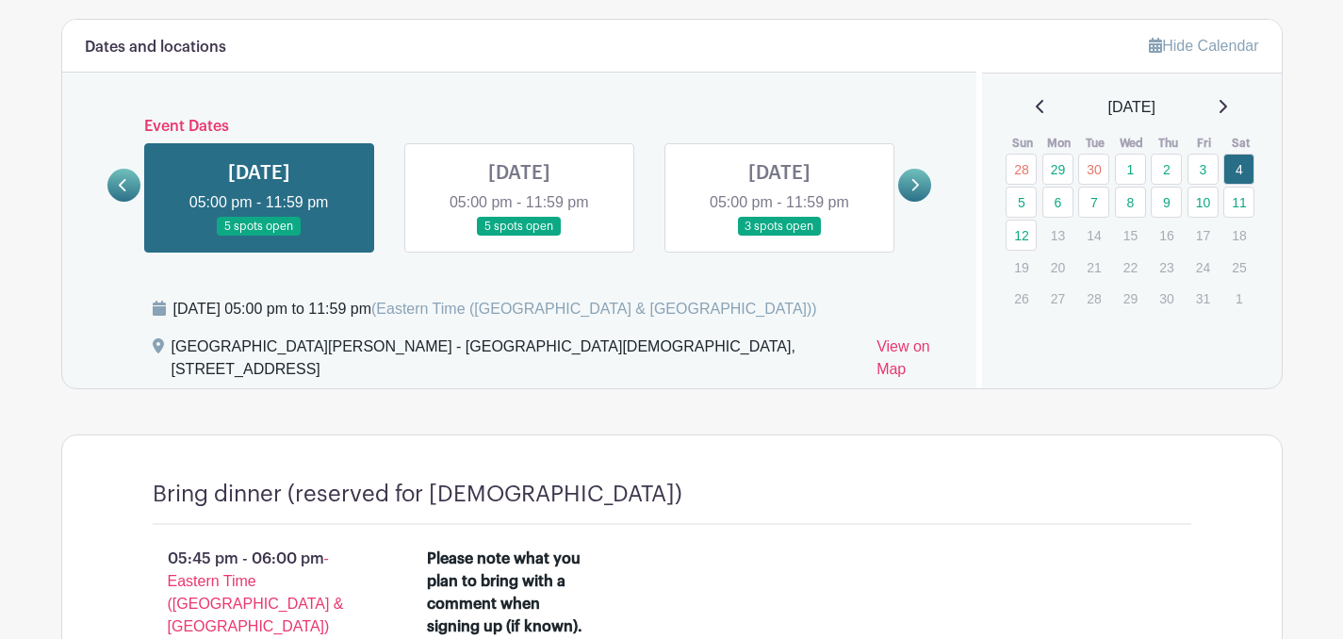
click at [1036, 110] on icon at bounding box center [1040, 106] width 8 height 13
click at [1227, 107] on icon at bounding box center [1224, 106] width 8 height 13
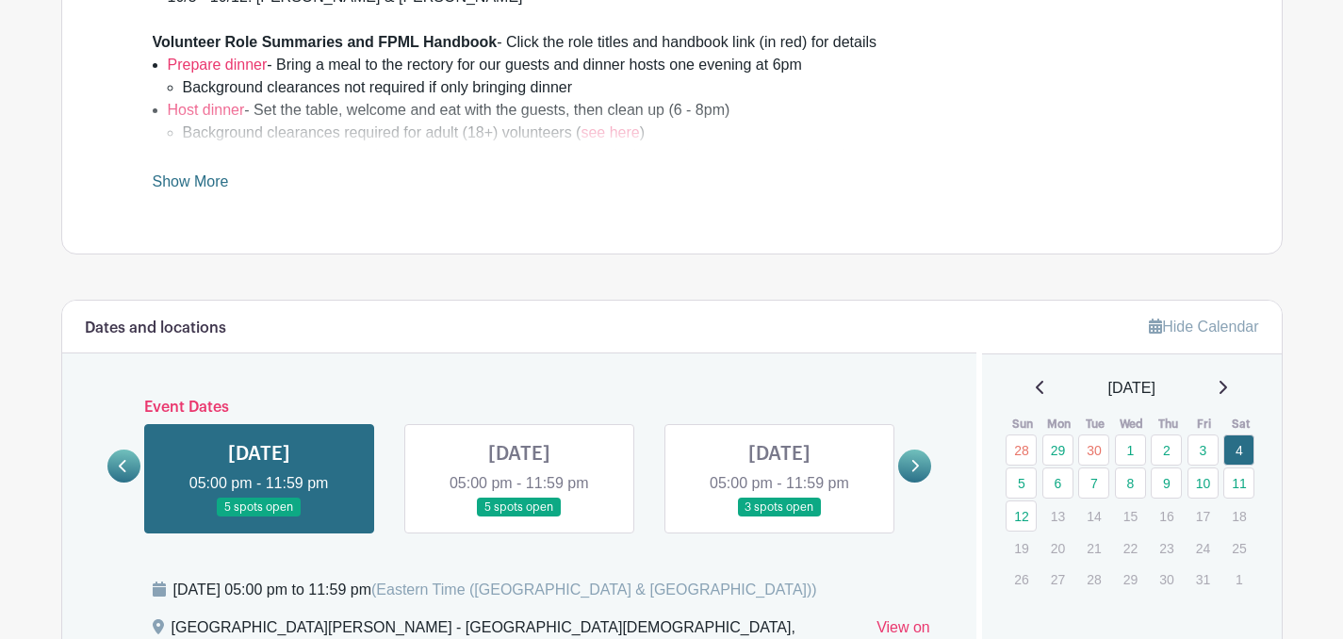
scroll to position [0, 0]
